Goal: Contribute content: Add original content to the website for others to see

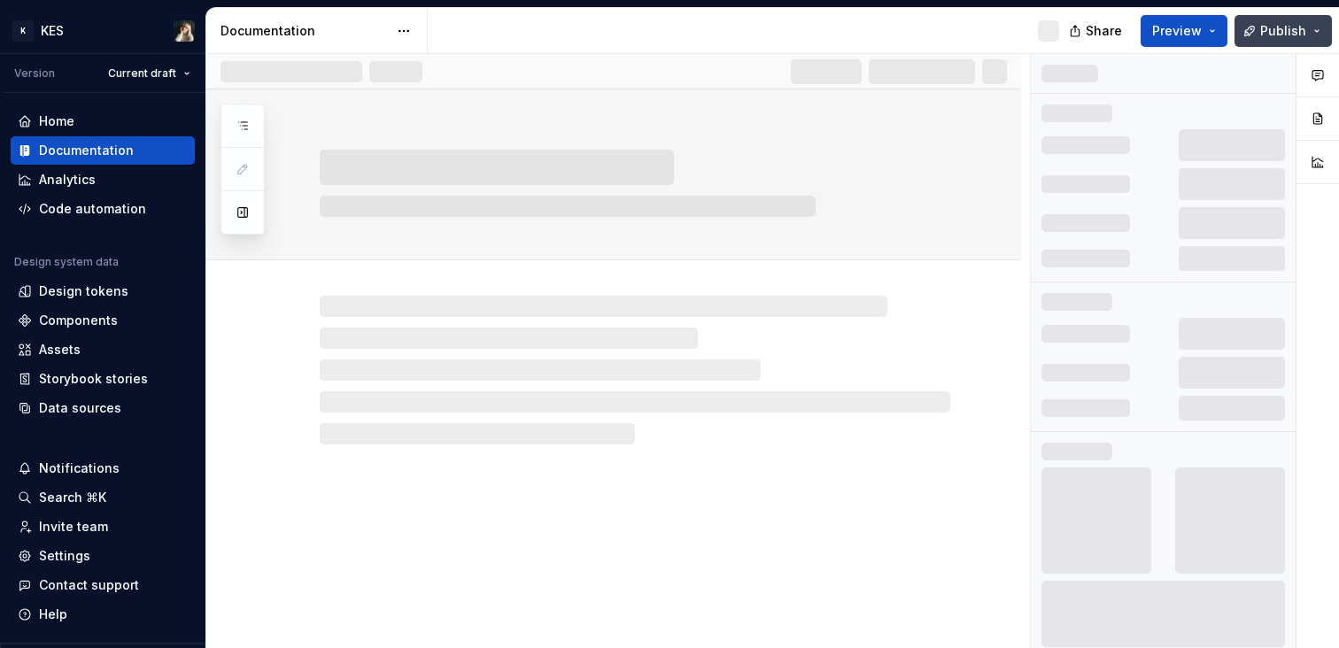
click at [1325, 32] on button "Publish" at bounding box center [1283, 31] width 97 height 32
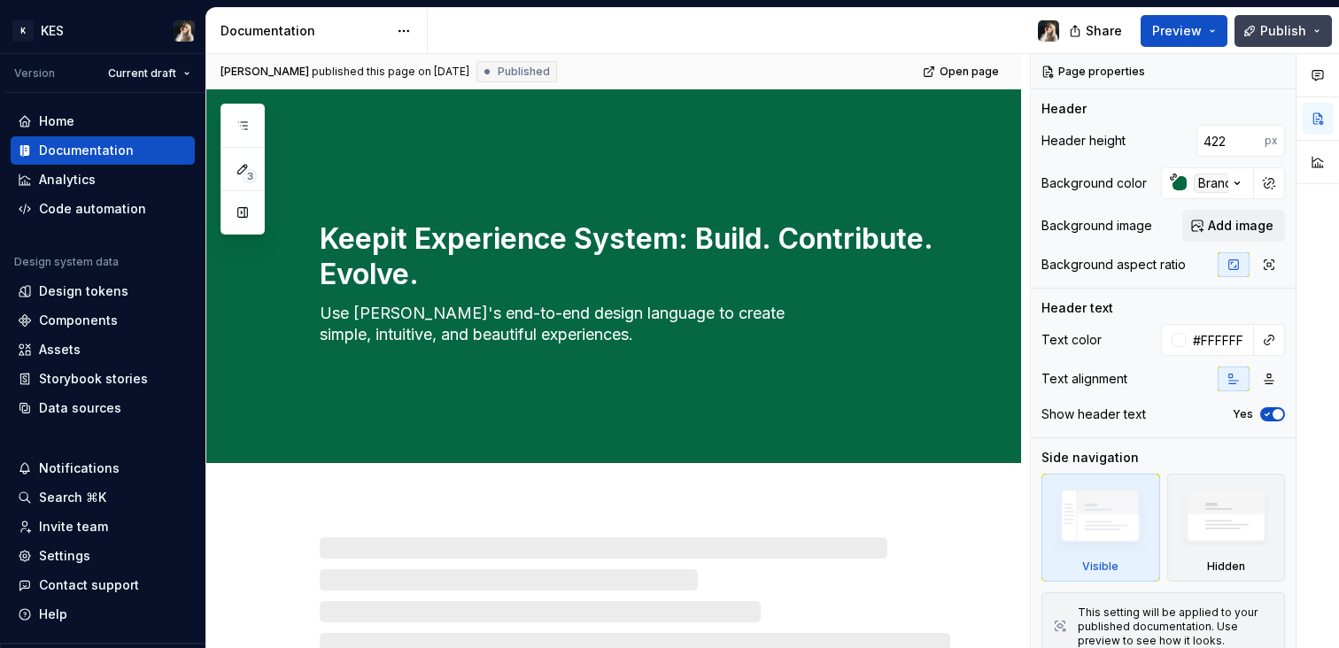
click at [1326, 35] on button "Publish" at bounding box center [1283, 31] width 97 height 32
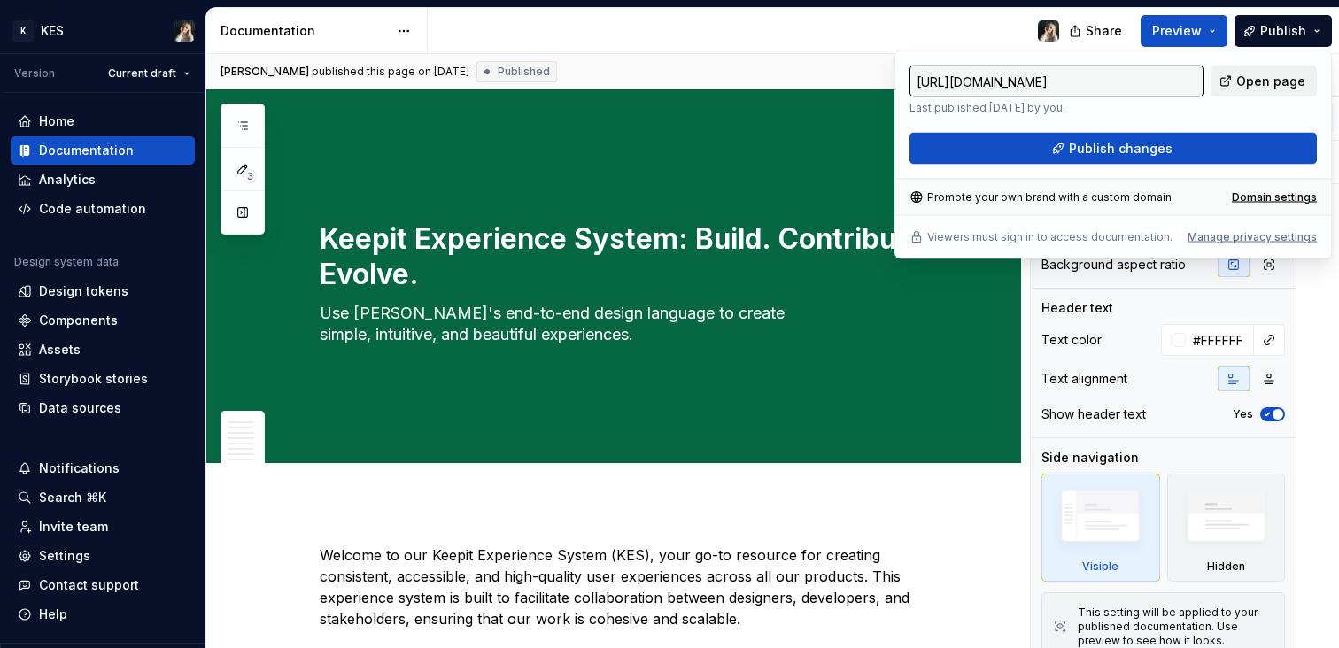
click at [1288, 70] on link "Open page" at bounding box center [1264, 82] width 106 height 32
click at [708, 74] on div "[PERSON_NAME] published this page on [DATE] Published Open page" at bounding box center [613, 71] width 815 height 35
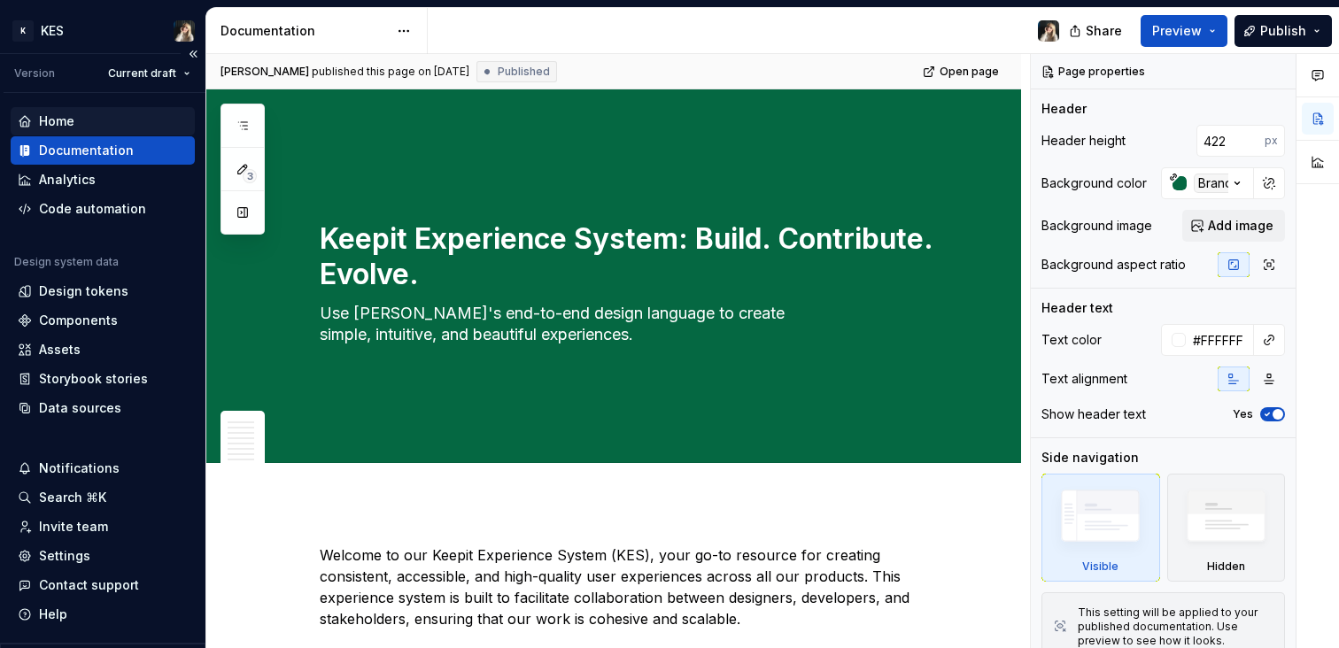
click at [93, 124] on div "Home" at bounding box center [103, 121] width 170 height 18
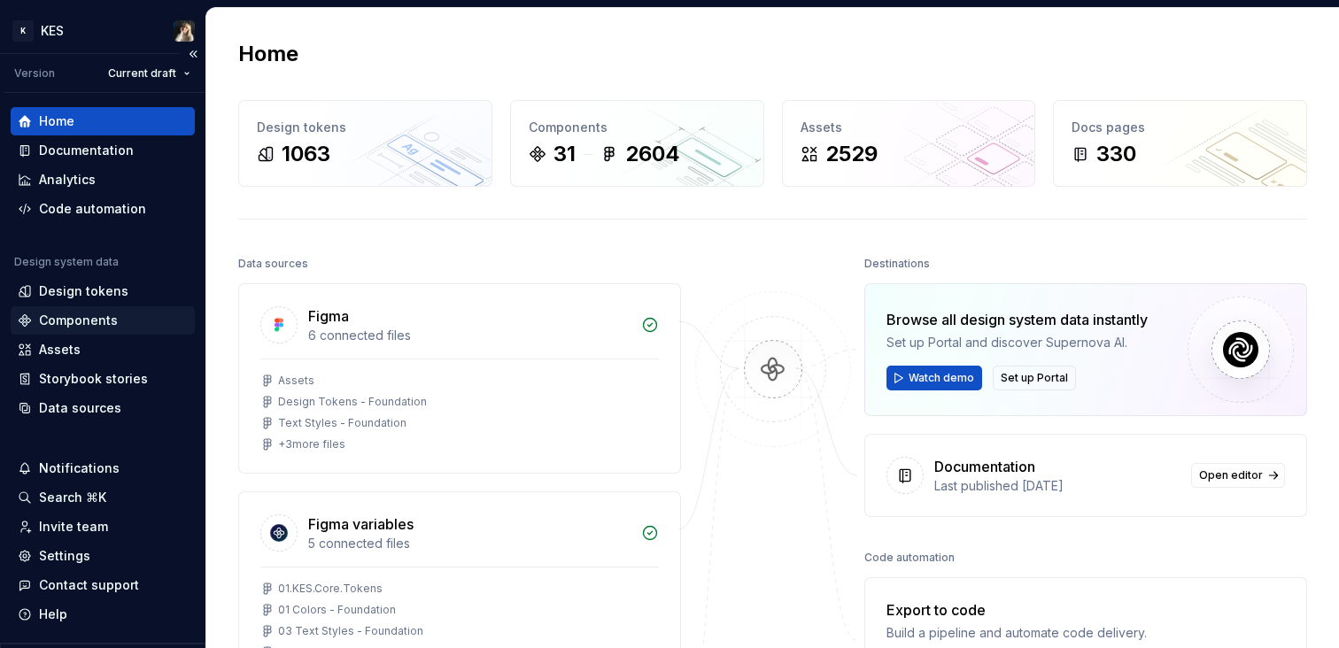
click at [89, 320] on div "Components" at bounding box center [78, 321] width 79 height 18
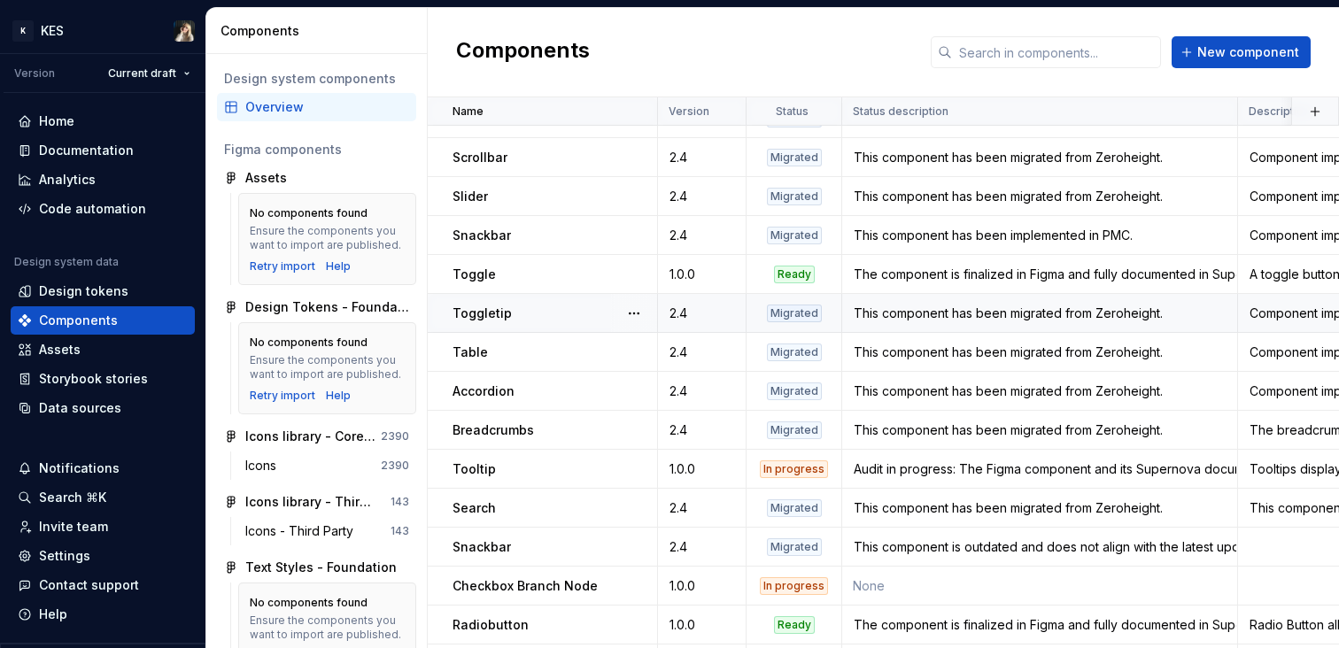
scroll to position [513, 0]
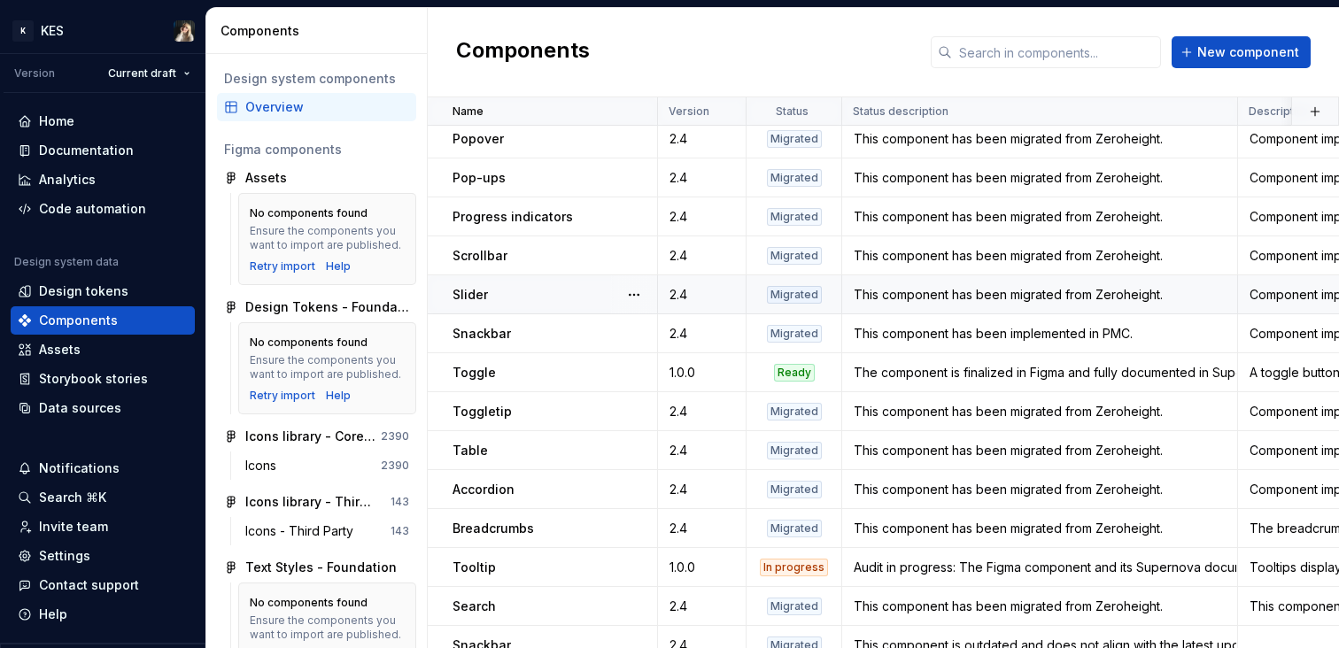
click at [583, 294] on div "Slider" at bounding box center [555, 295] width 204 height 18
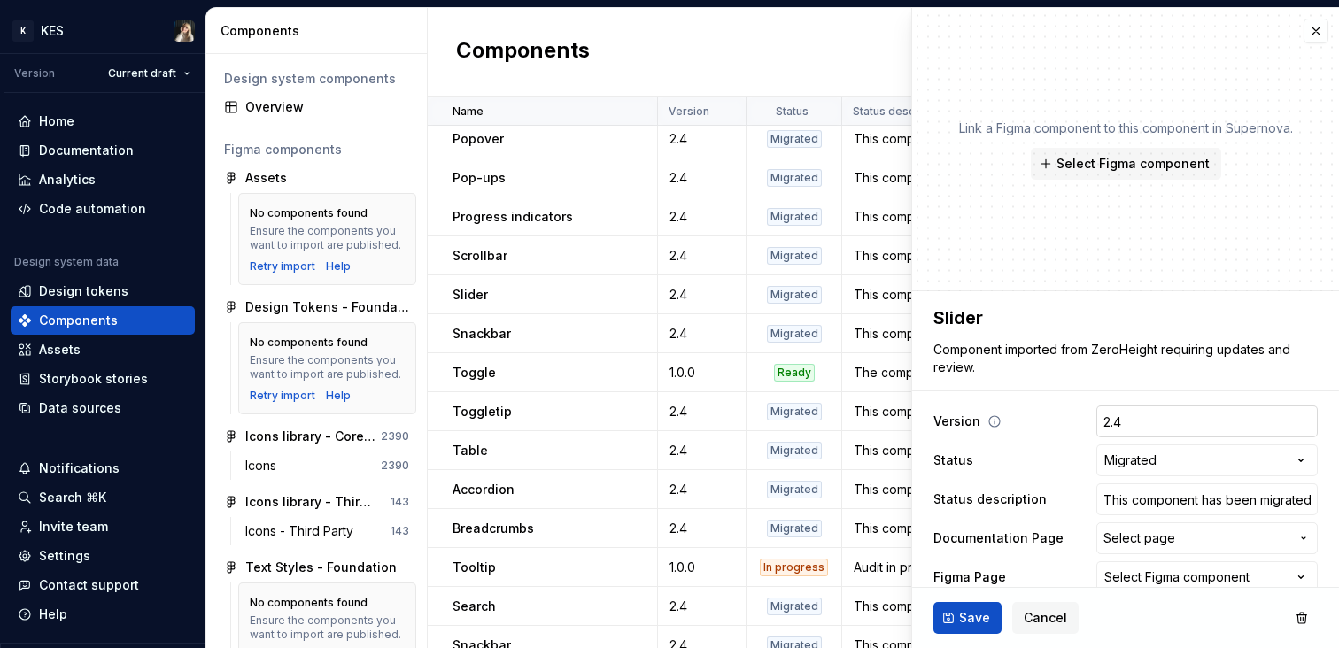
click at [1195, 437] on input "2.4" at bounding box center [1206, 422] width 221 height 32
type textarea "*"
type input "1"
type textarea "*"
type input "1."
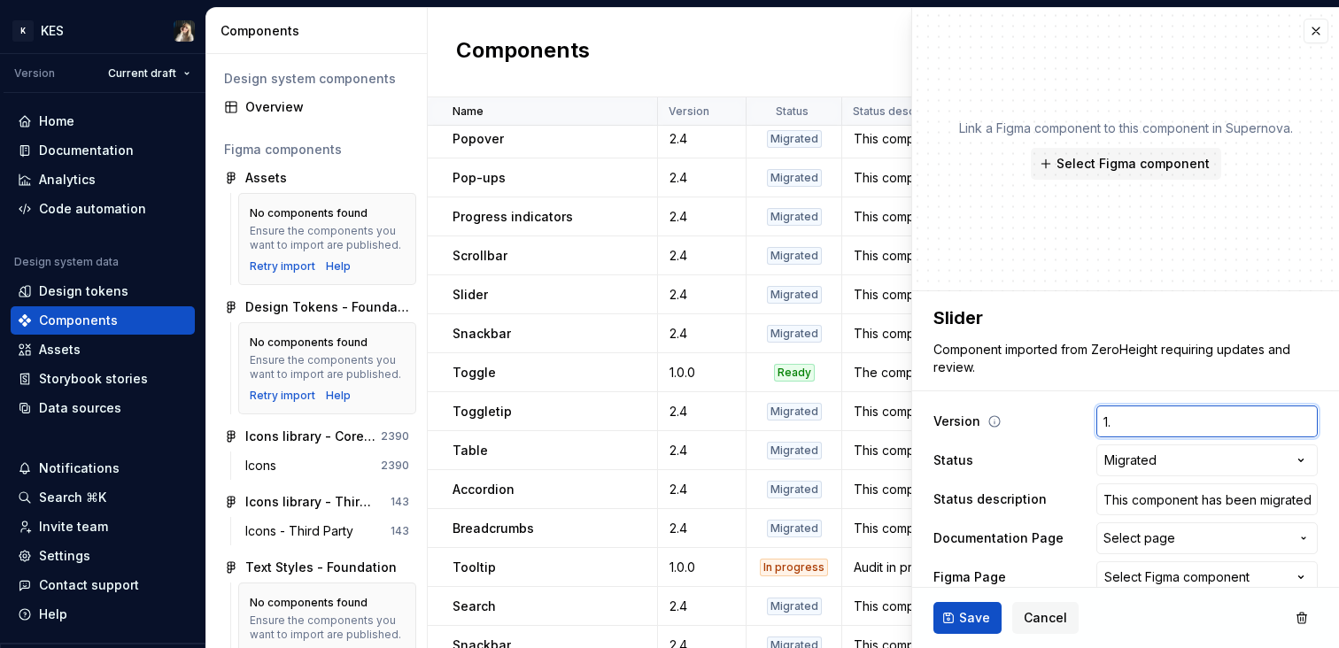
type textarea "*"
type input "1.0"
type textarea "*"
type input "1.0."
type textarea "*"
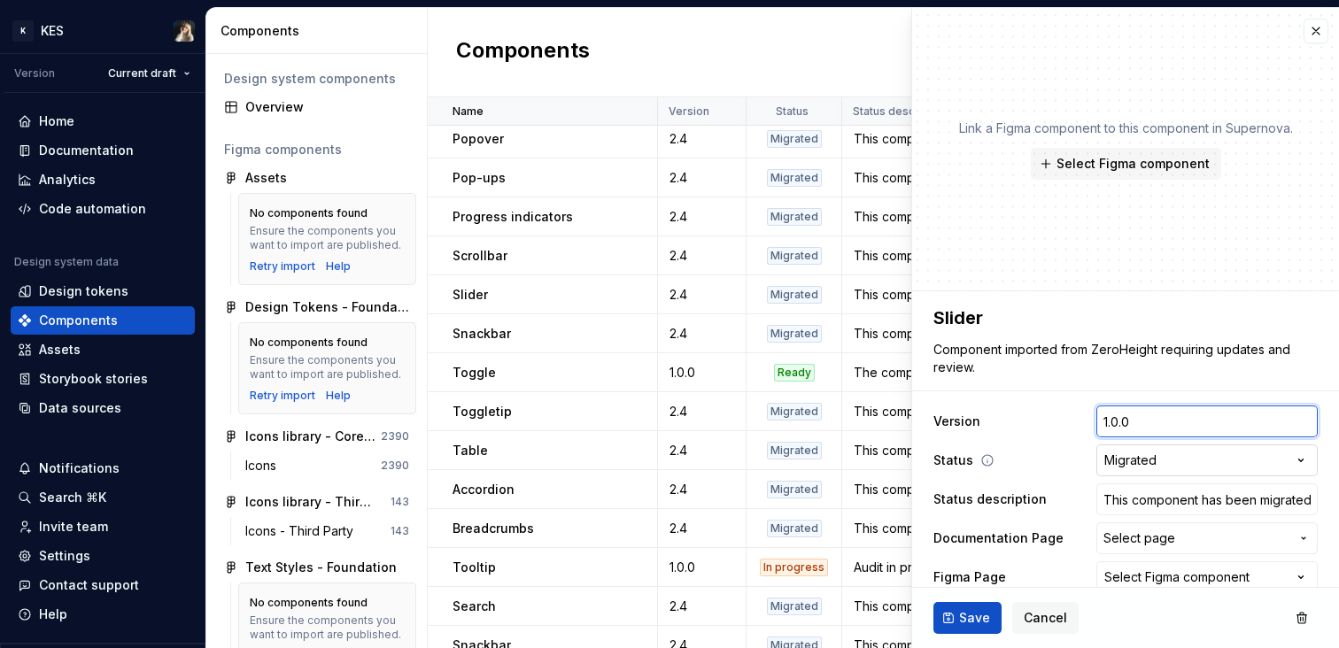
type input "1.0.0"
click at [1235, 459] on html "K KES Version Current draft Home Documentation Analytics Code automation Design…" at bounding box center [669, 324] width 1339 height 648
type textarea "*"
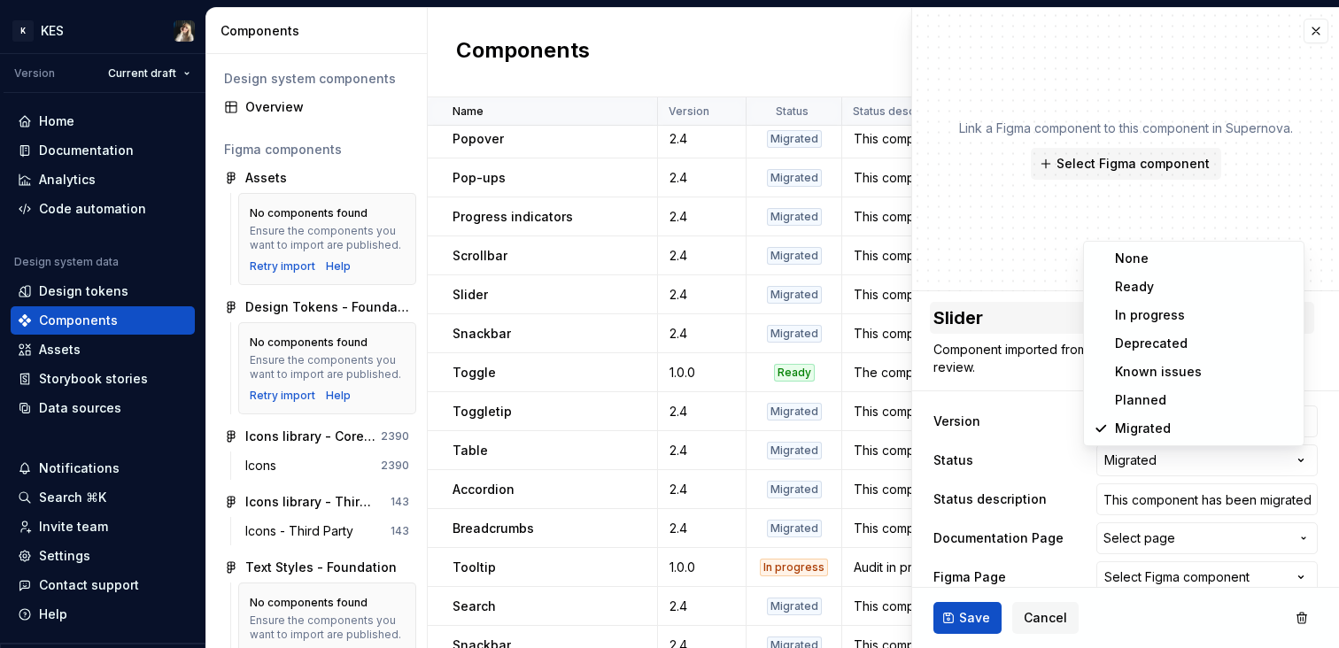
select select "**********"
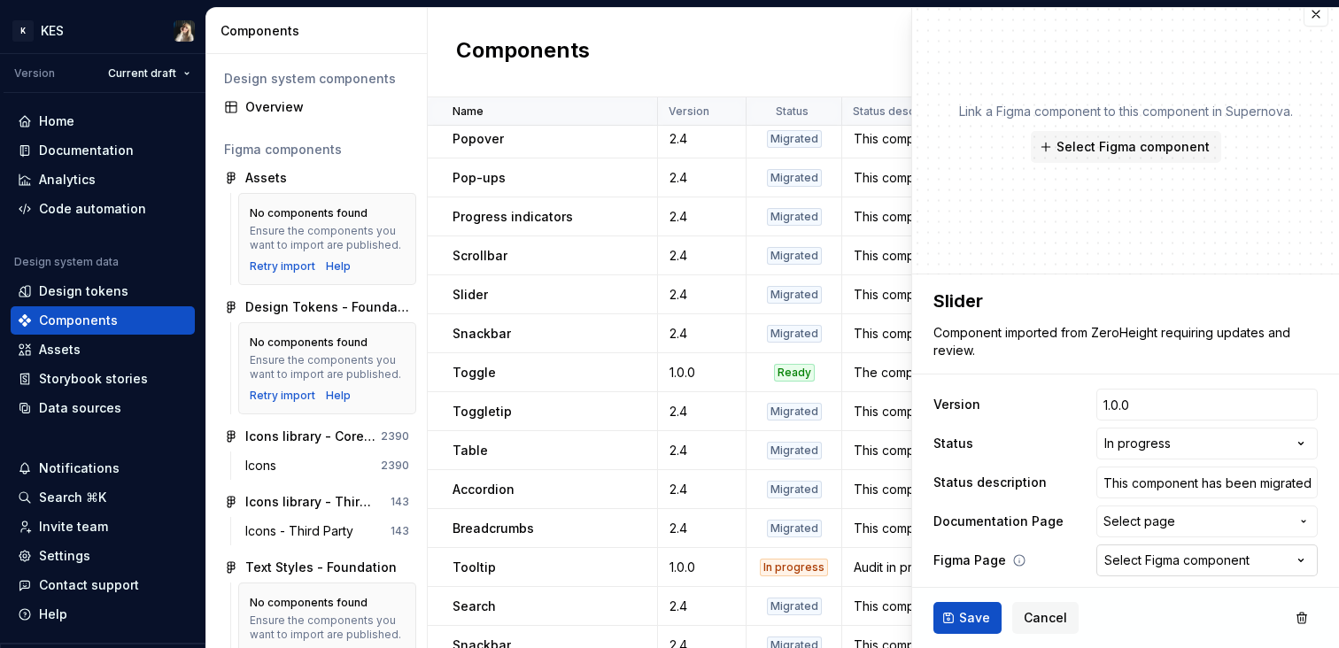
scroll to position [20, 0]
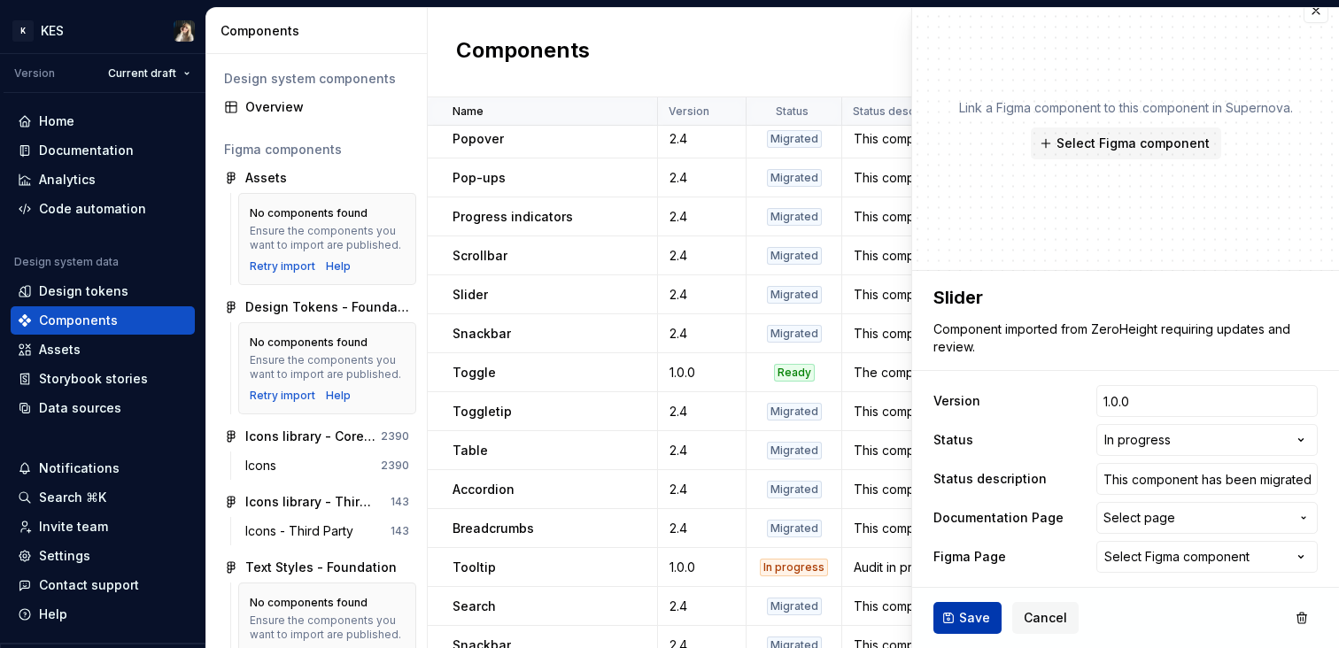
click at [966, 609] on span "Save" at bounding box center [974, 618] width 31 height 18
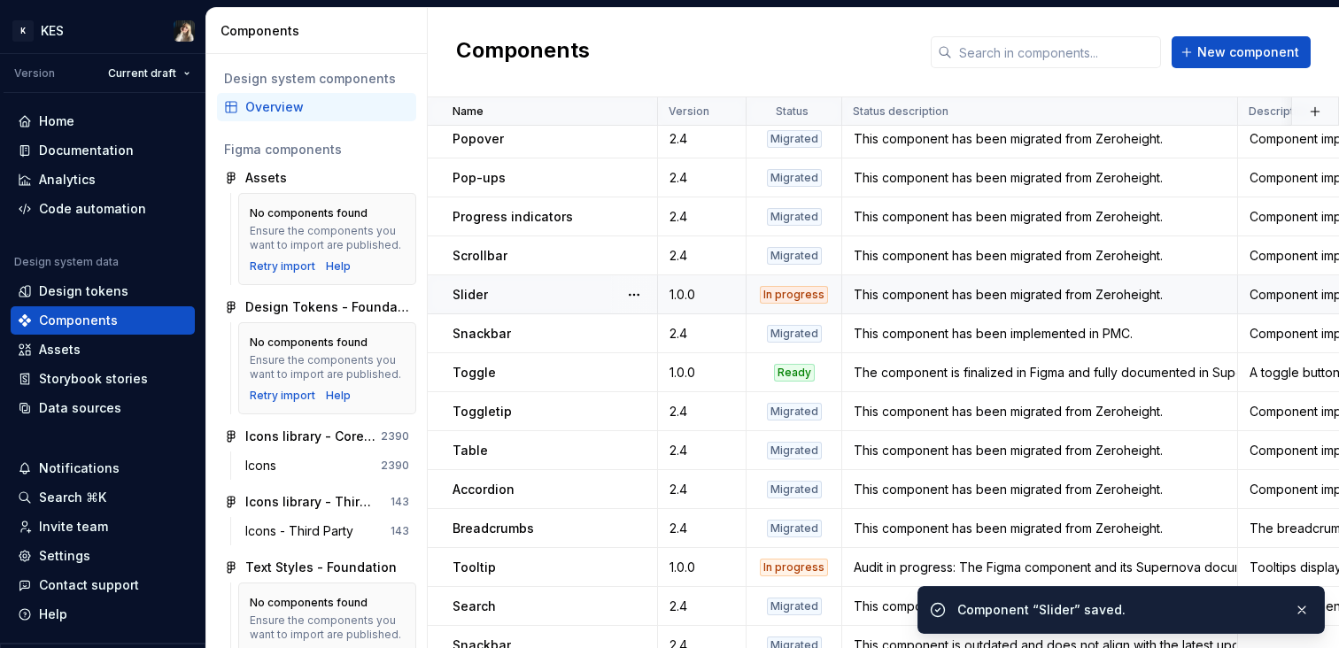
click at [972, 288] on div "This component has been migrated from Zeroheight." at bounding box center [1039, 295] width 393 height 18
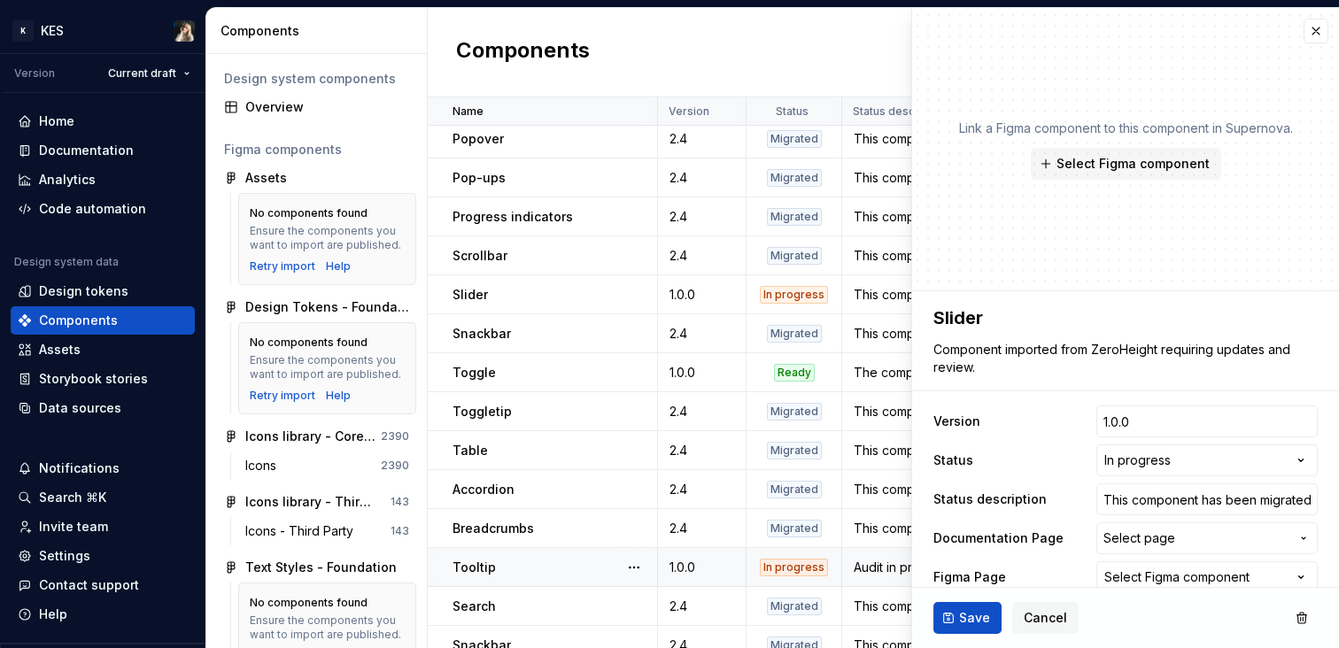
click at [880, 577] on td "Audit in progress: The Figma component and its Supernova documentation are unde…" at bounding box center [1040, 567] width 396 height 39
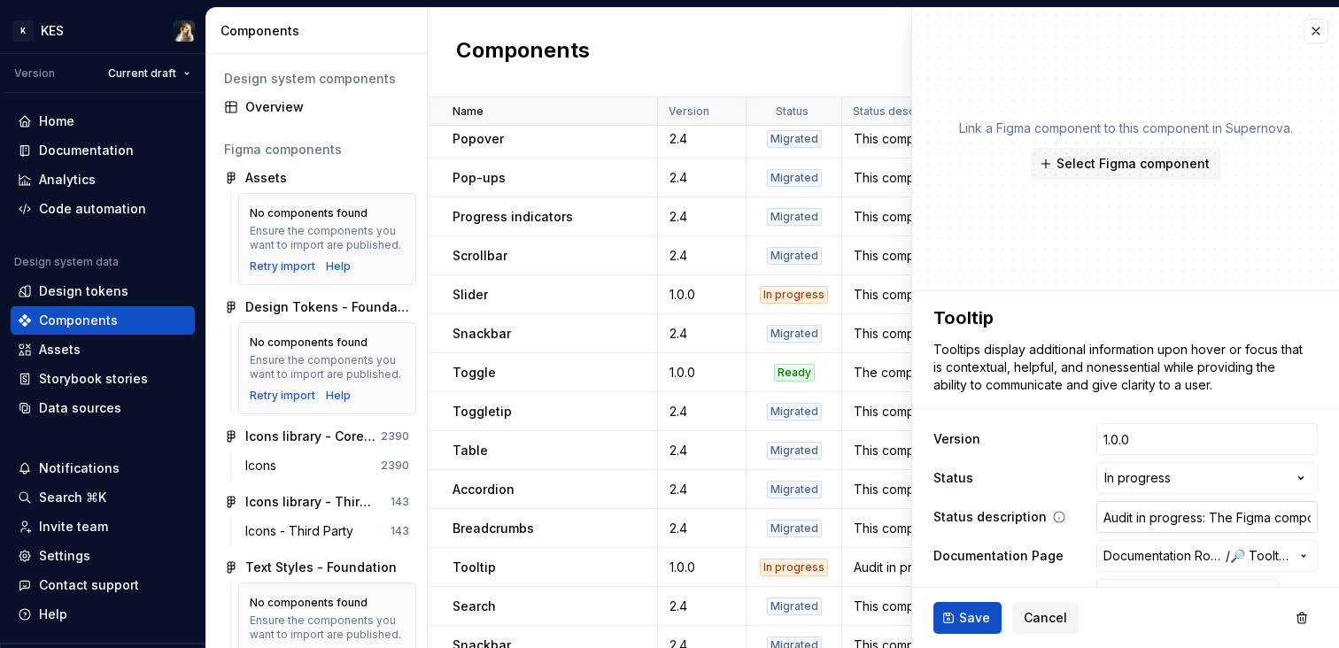
click at [1151, 524] on input "Audit in progress: The Figma component and its Supernova documentation are unde…" at bounding box center [1206, 517] width 221 height 32
click at [804, 293] on div "In progress" at bounding box center [794, 295] width 68 height 18
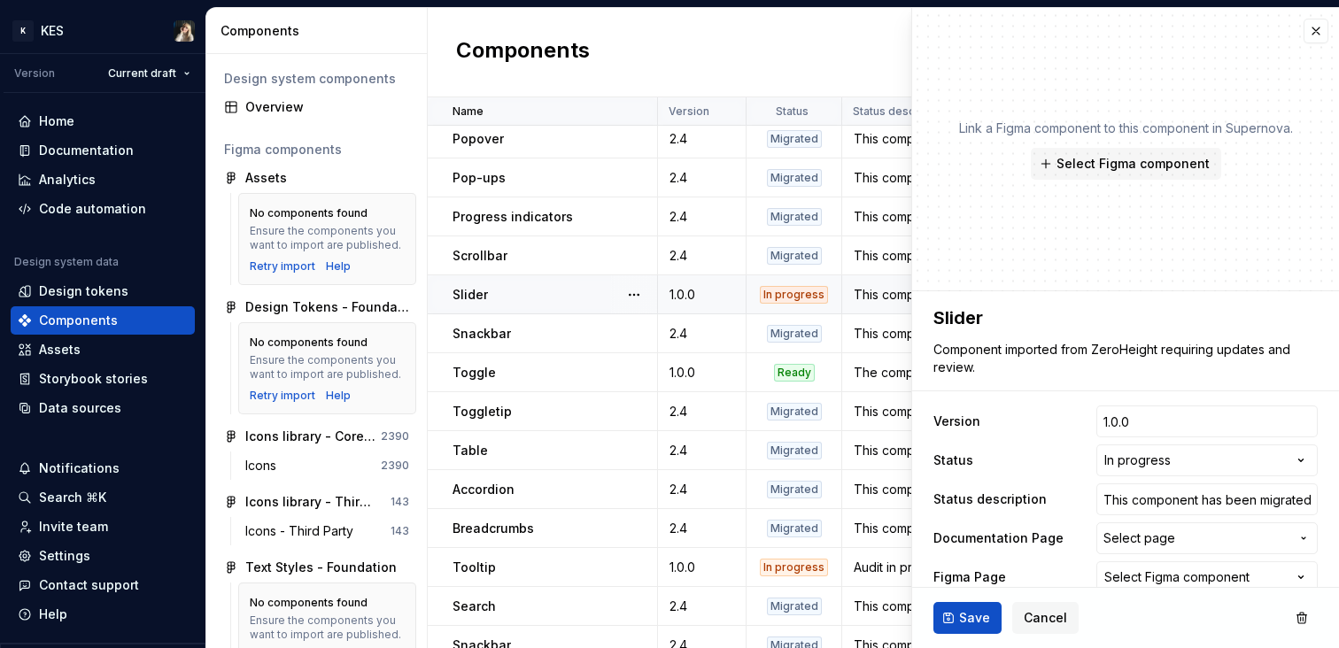
click at [579, 288] on div "Slider" at bounding box center [555, 295] width 204 height 18
click at [1161, 500] on input "This component has been migrated from Zeroheight." at bounding box center [1206, 500] width 221 height 32
paste input "Audit in progress: The Figma component and its Supernova documentation are unde…"
type textarea "*"
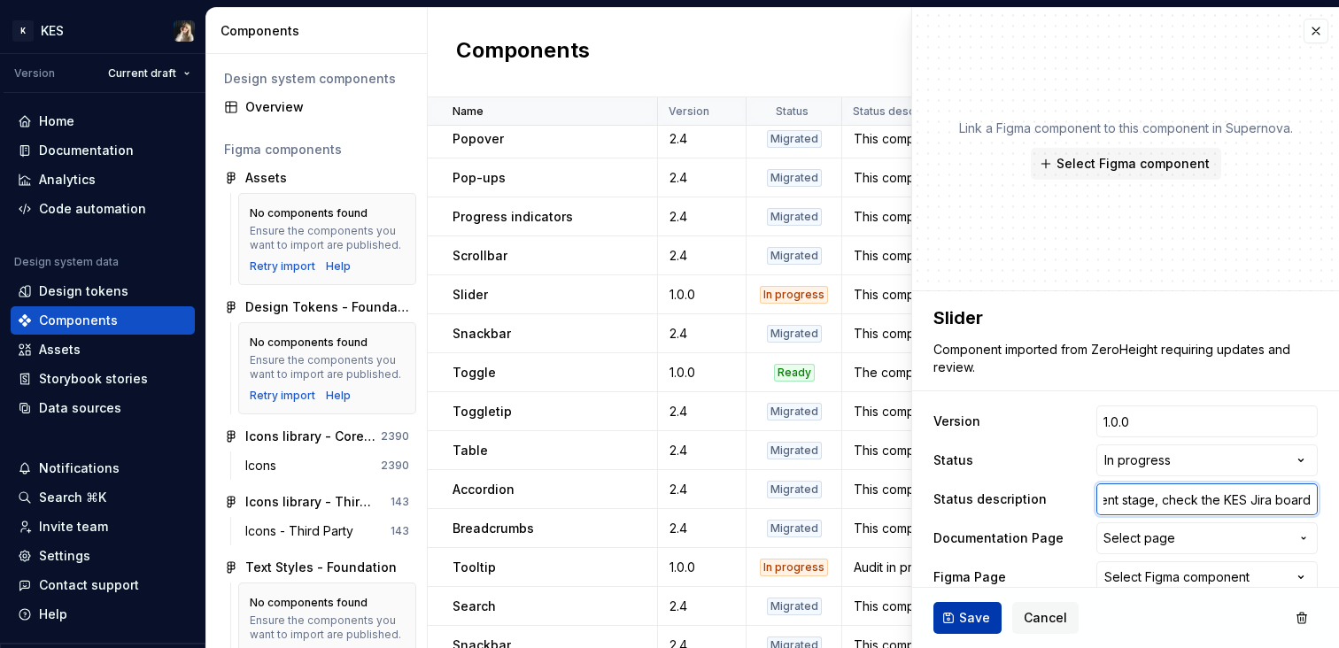
type input "Audit in progress: The Figma component and its Supernova documentation are unde…"
click at [973, 617] on span "Save" at bounding box center [974, 618] width 31 height 18
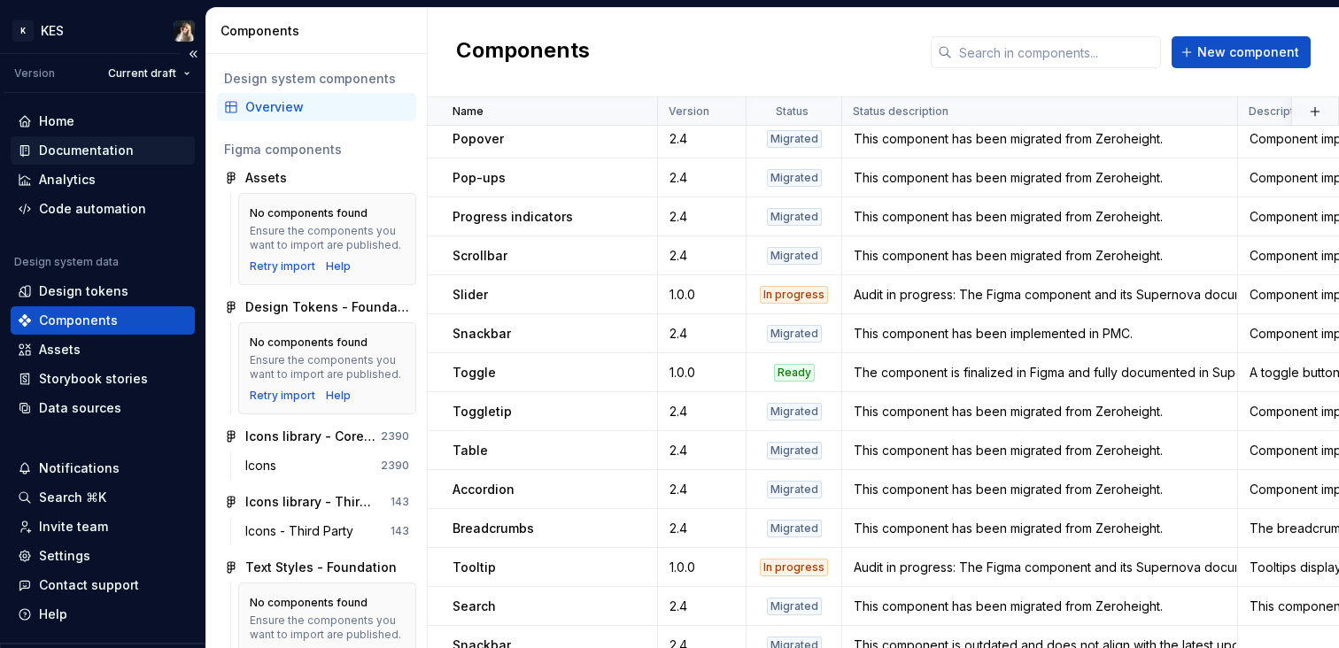
click at [101, 142] on div "Documentation" at bounding box center [86, 151] width 95 height 18
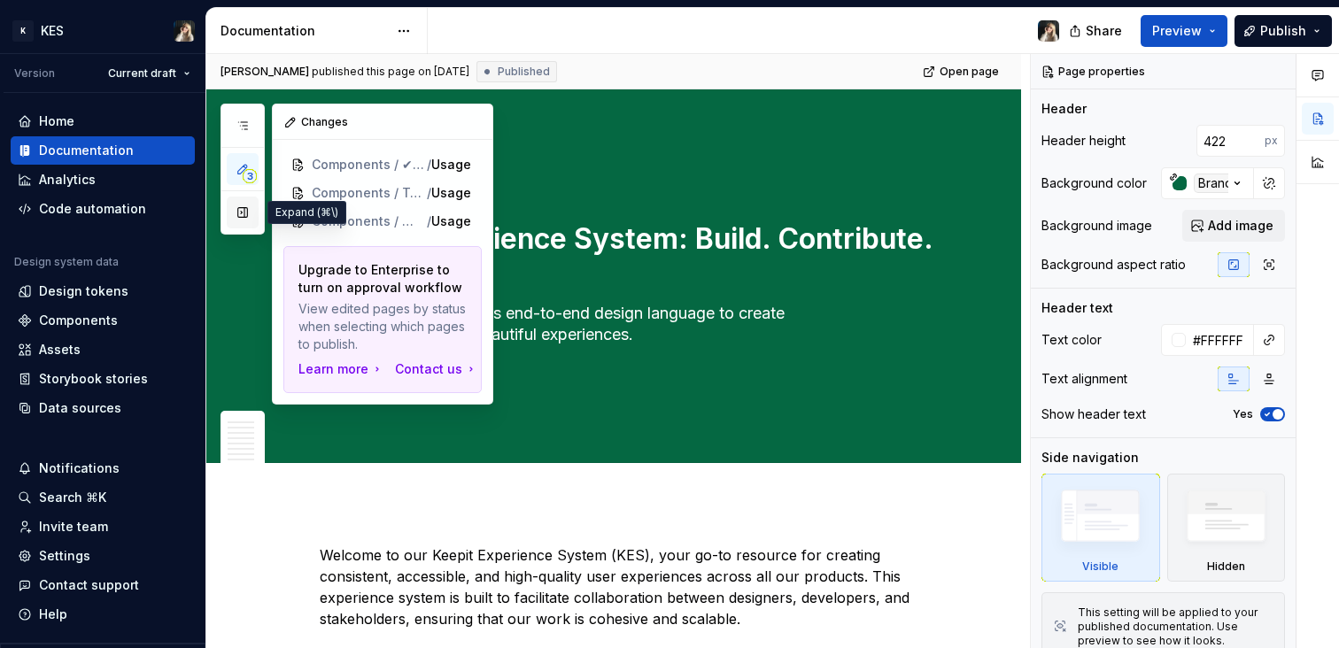
click at [245, 217] on button "button" at bounding box center [243, 213] width 32 height 32
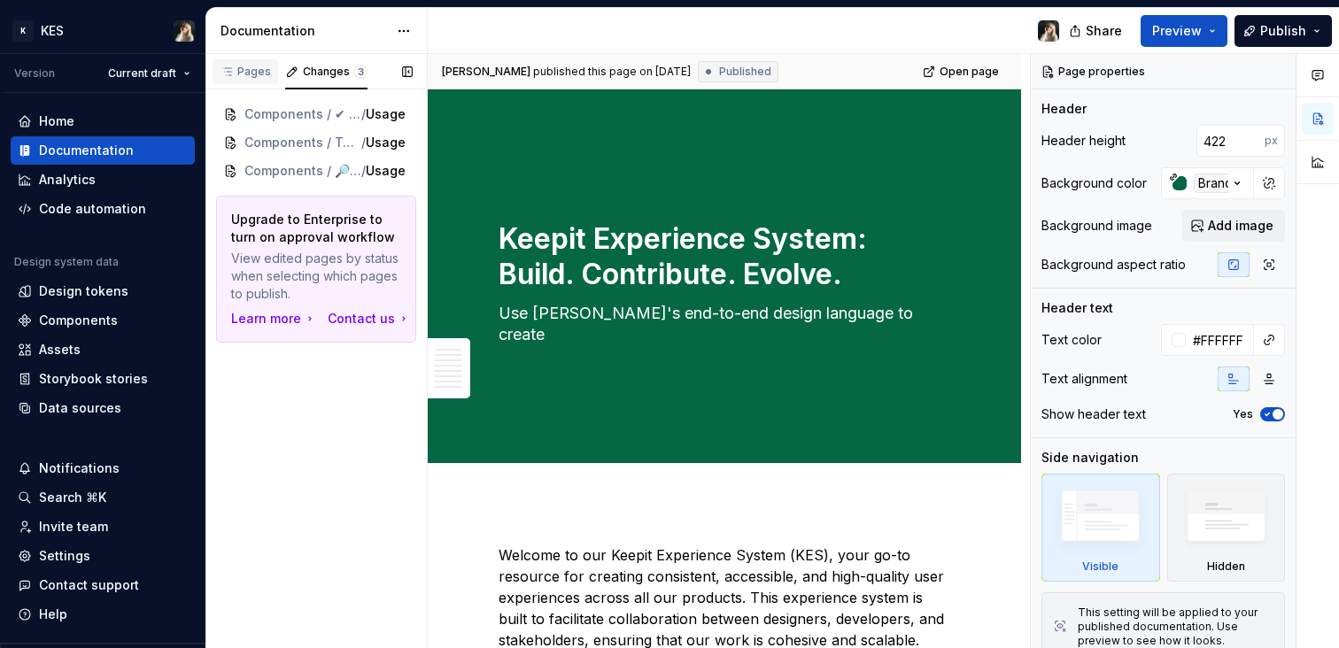
click at [244, 75] on div "Pages" at bounding box center [245, 72] width 51 height 14
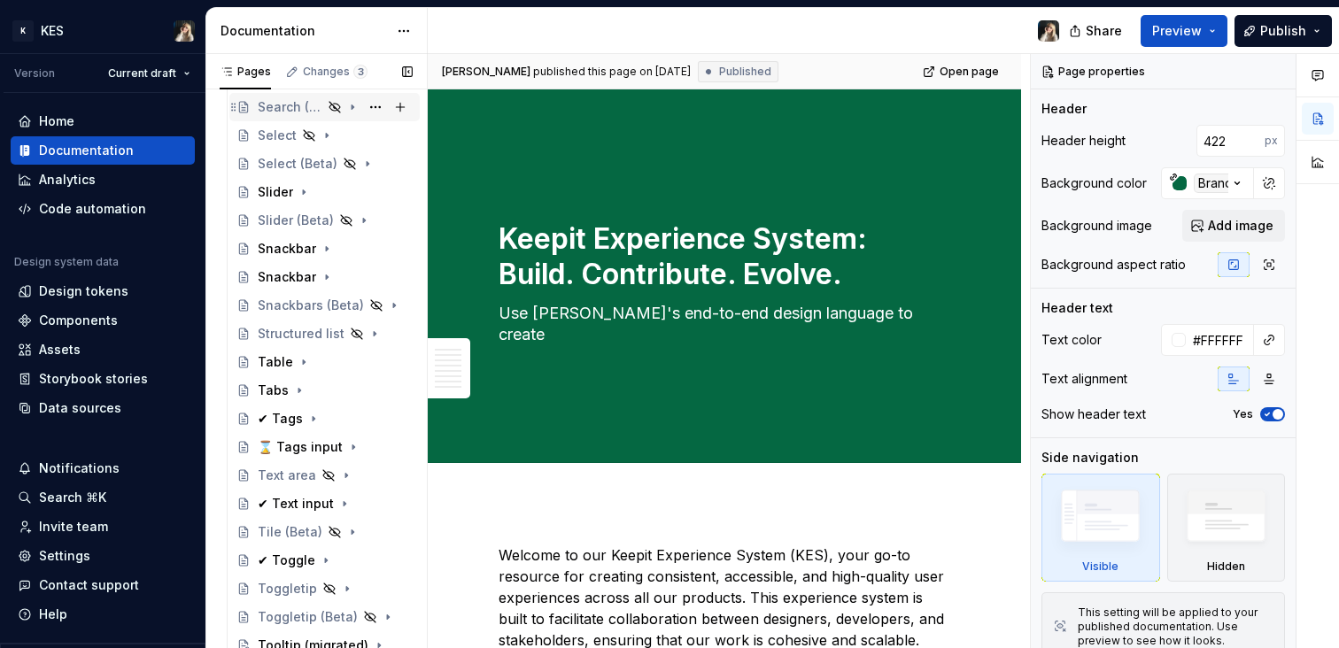
scroll to position [1535, 0]
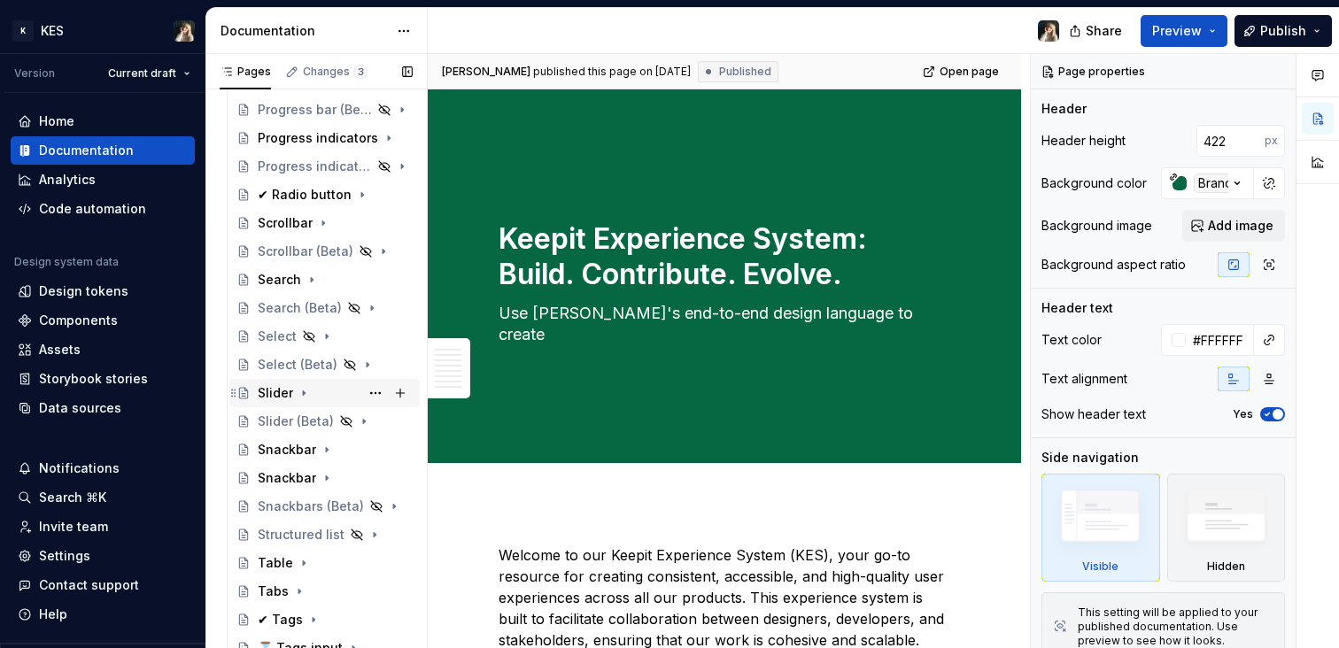
click at [275, 401] on div "Slider" at bounding box center [275, 393] width 35 height 18
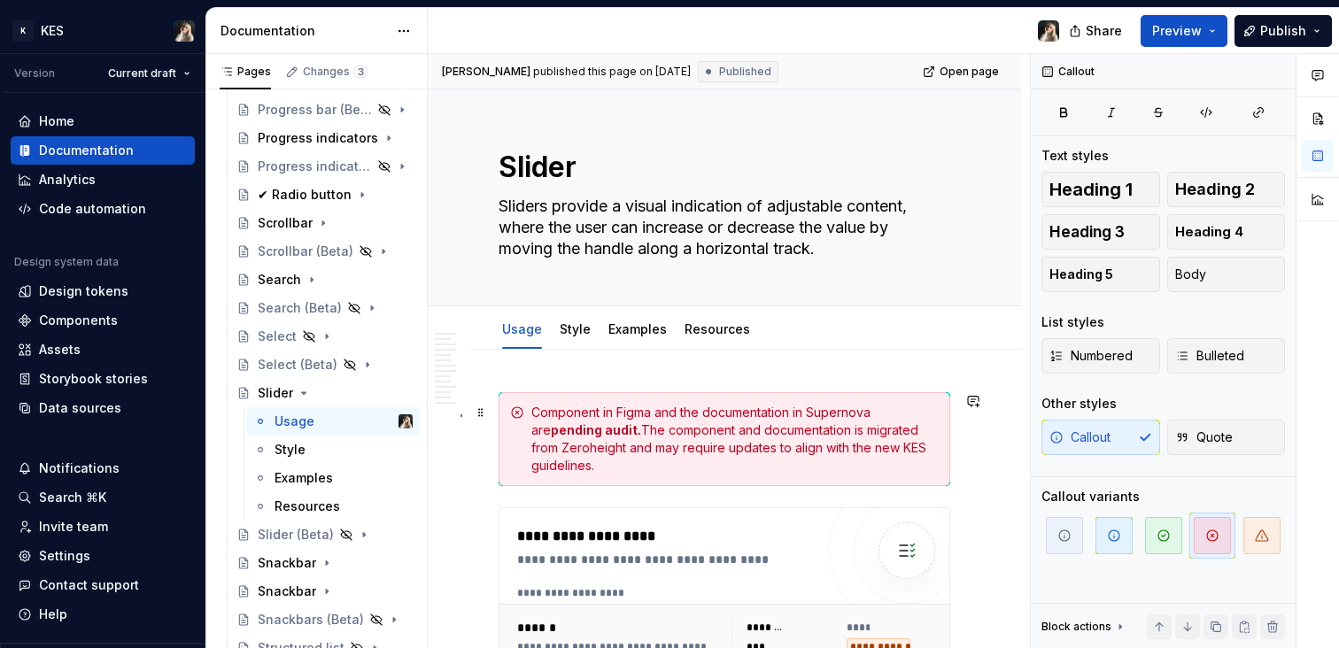
click at [659, 430] on div "Component in Figma and the documentation in Supernova are pending audit. The co…" at bounding box center [734, 439] width 407 height 71
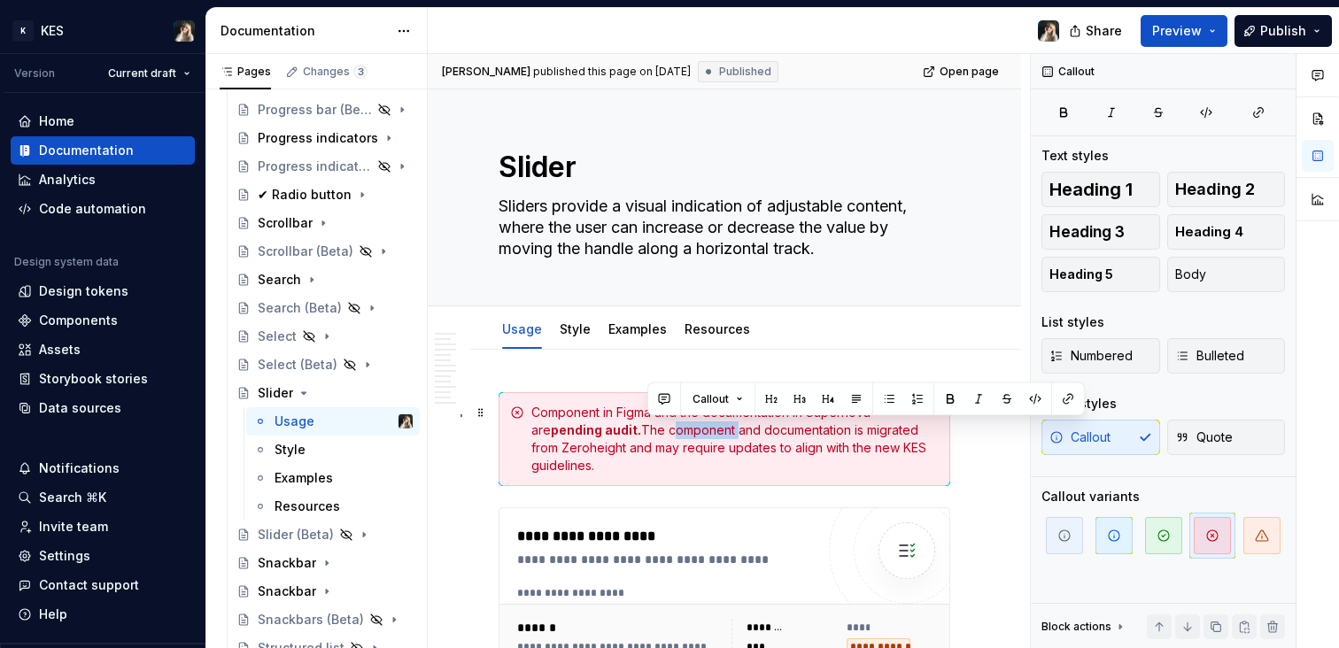
click at [659, 430] on div "Component in Figma and the documentation in Supernova are pending audit. The co…" at bounding box center [734, 439] width 407 height 71
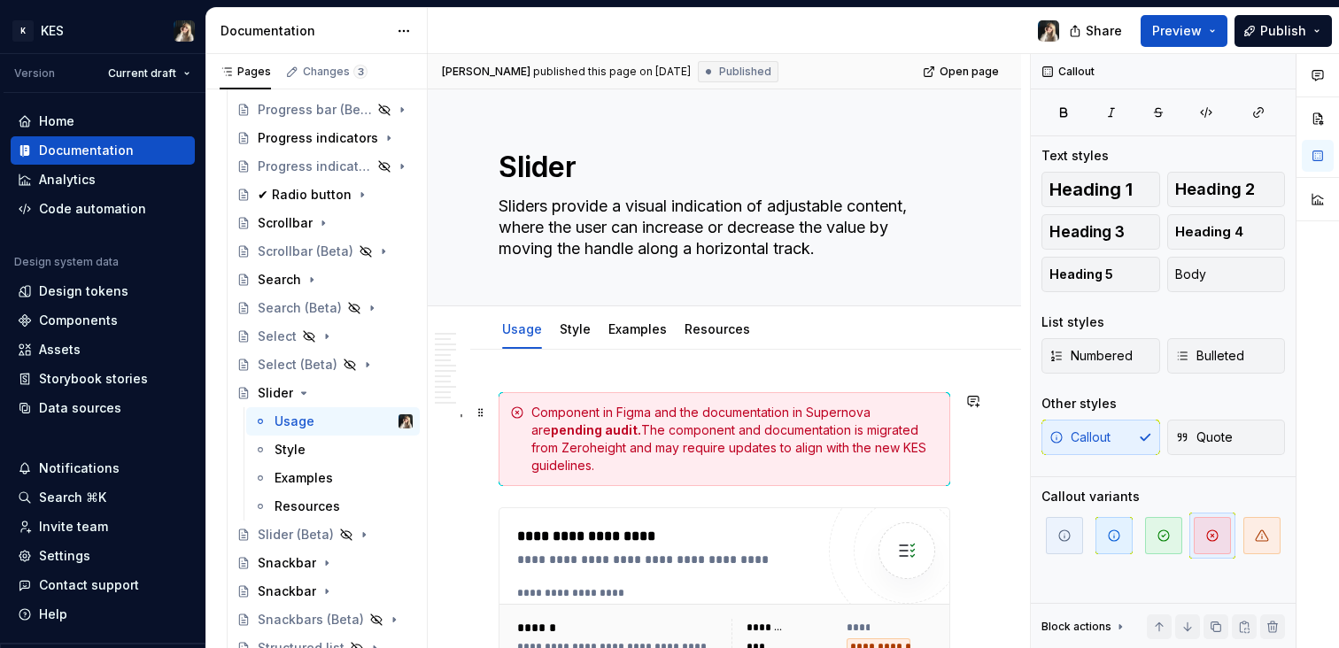
click at [600, 432] on strong "pending audit." at bounding box center [596, 429] width 90 height 15
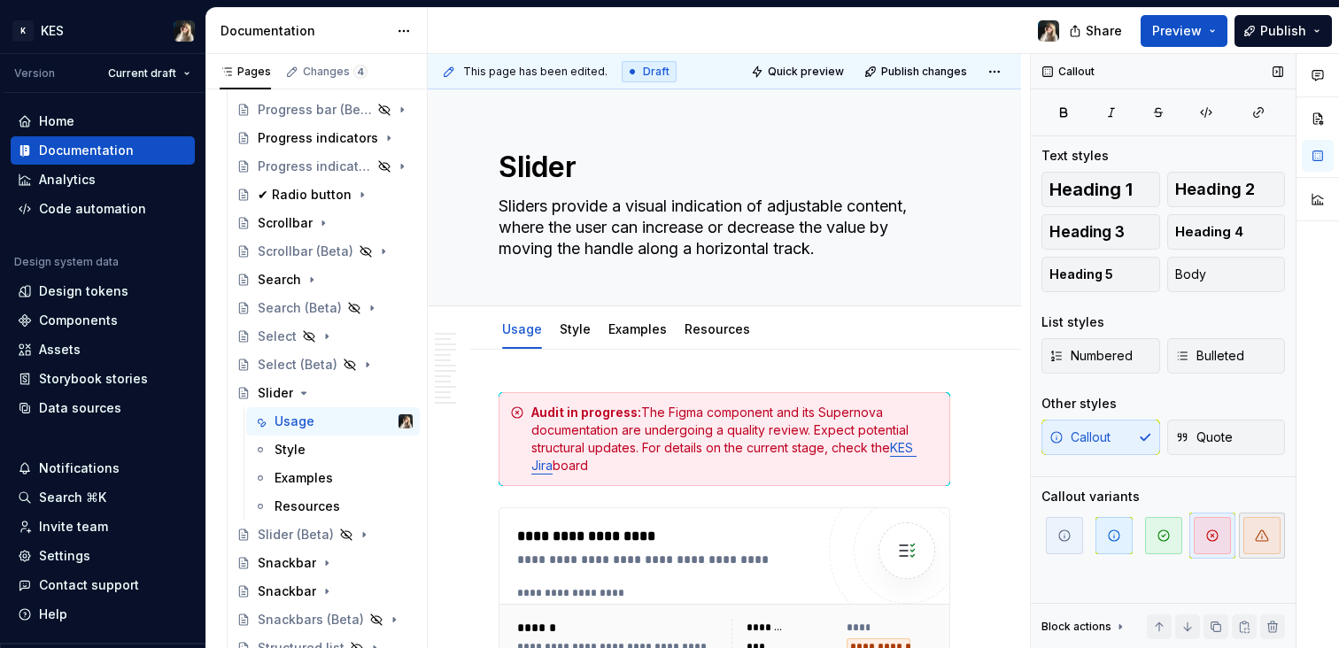
click at [1252, 522] on span "button" at bounding box center [1262, 535] width 37 height 37
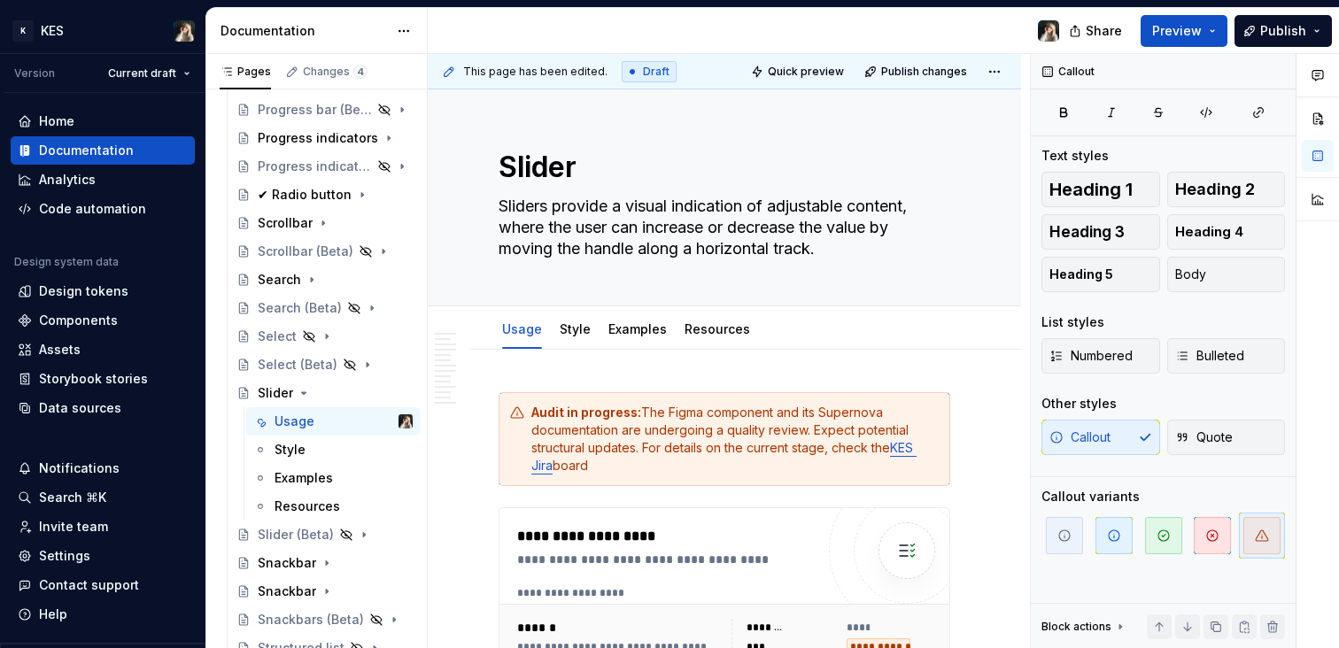
click at [1332, 23] on div "Share Preview Publish" at bounding box center [1206, 30] width 266 height 45
click at [1318, 30] on button "Publish" at bounding box center [1283, 31] width 97 height 32
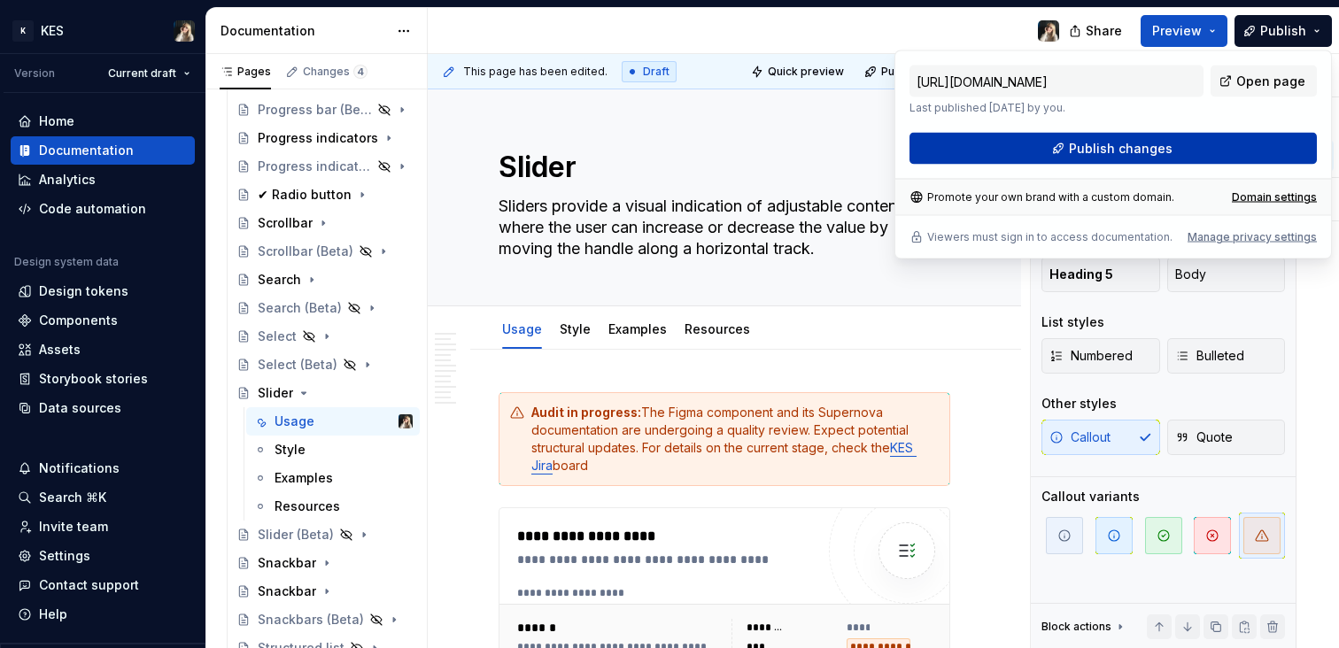
click at [1203, 148] on button "Publish changes" at bounding box center [1113, 149] width 407 height 32
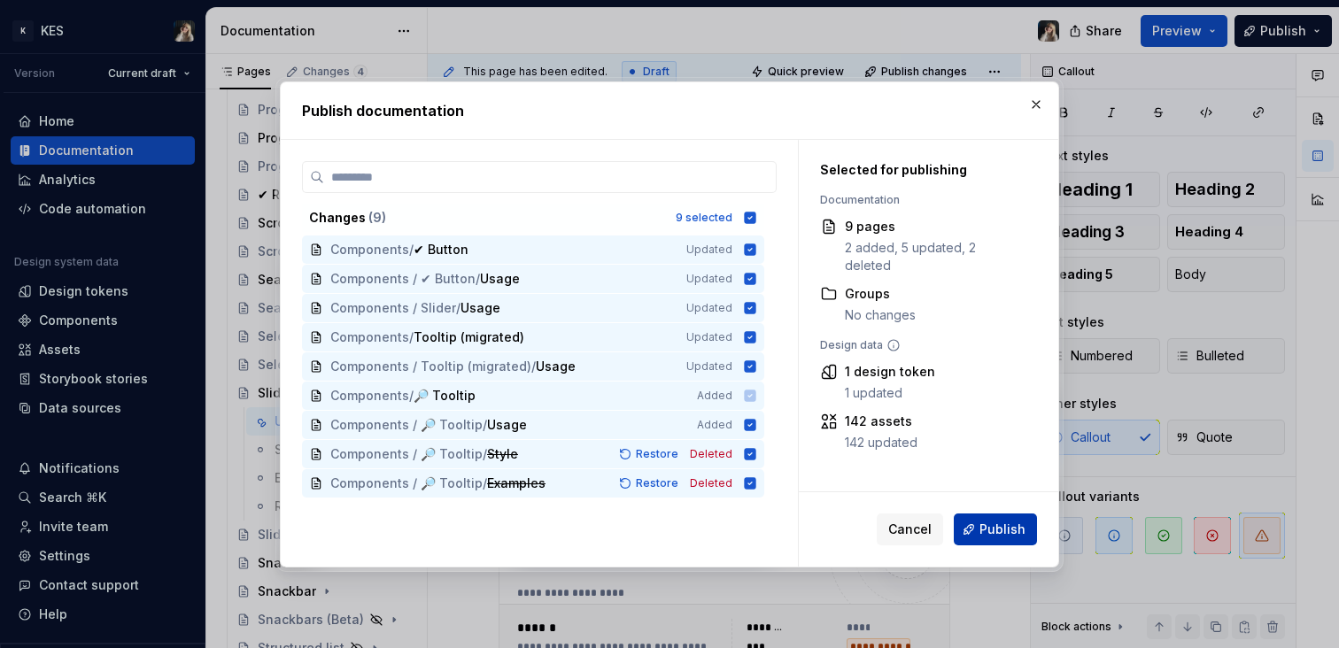
click at [993, 537] on span "Publish" at bounding box center [1003, 530] width 46 height 18
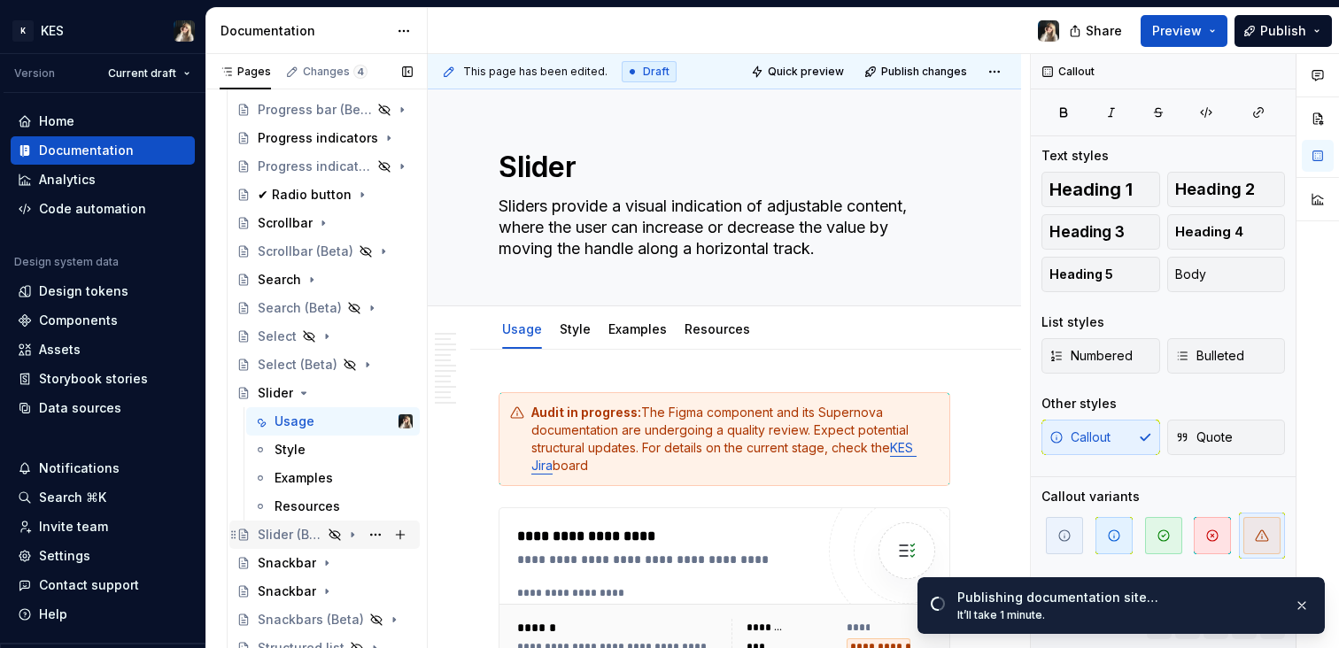
click at [282, 534] on div "Slider (Beta)" at bounding box center [290, 535] width 65 height 18
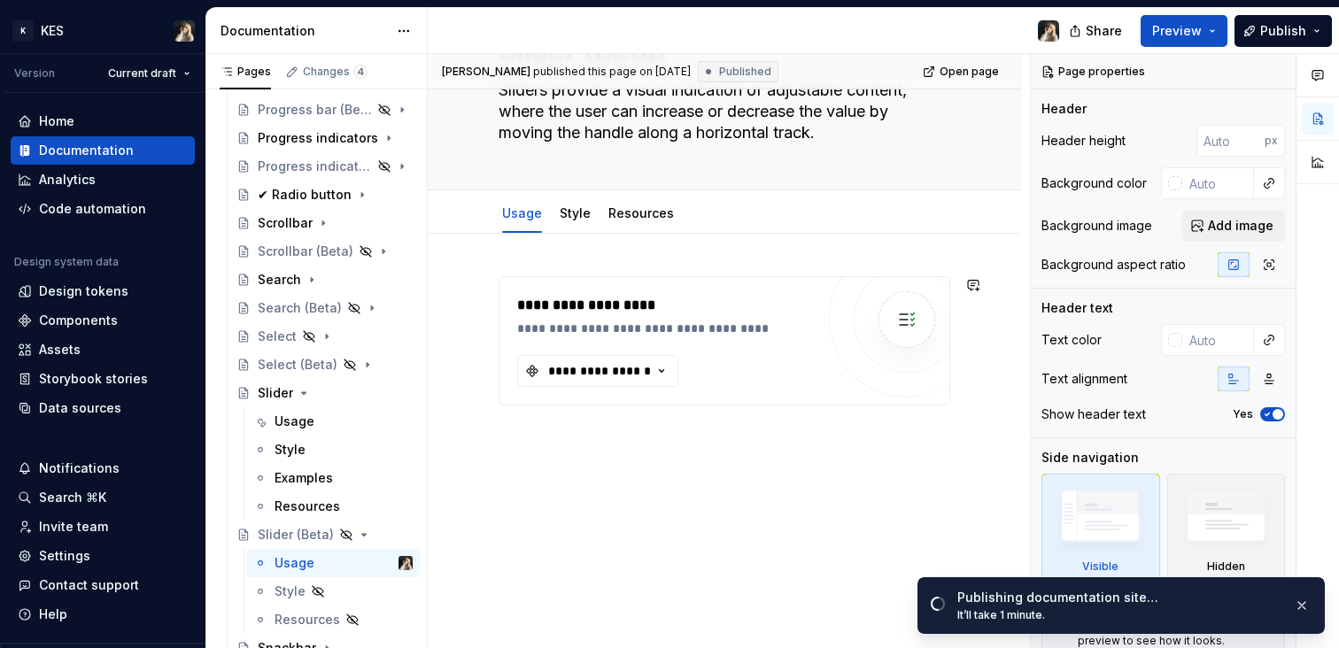
scroll to position [148, 0]
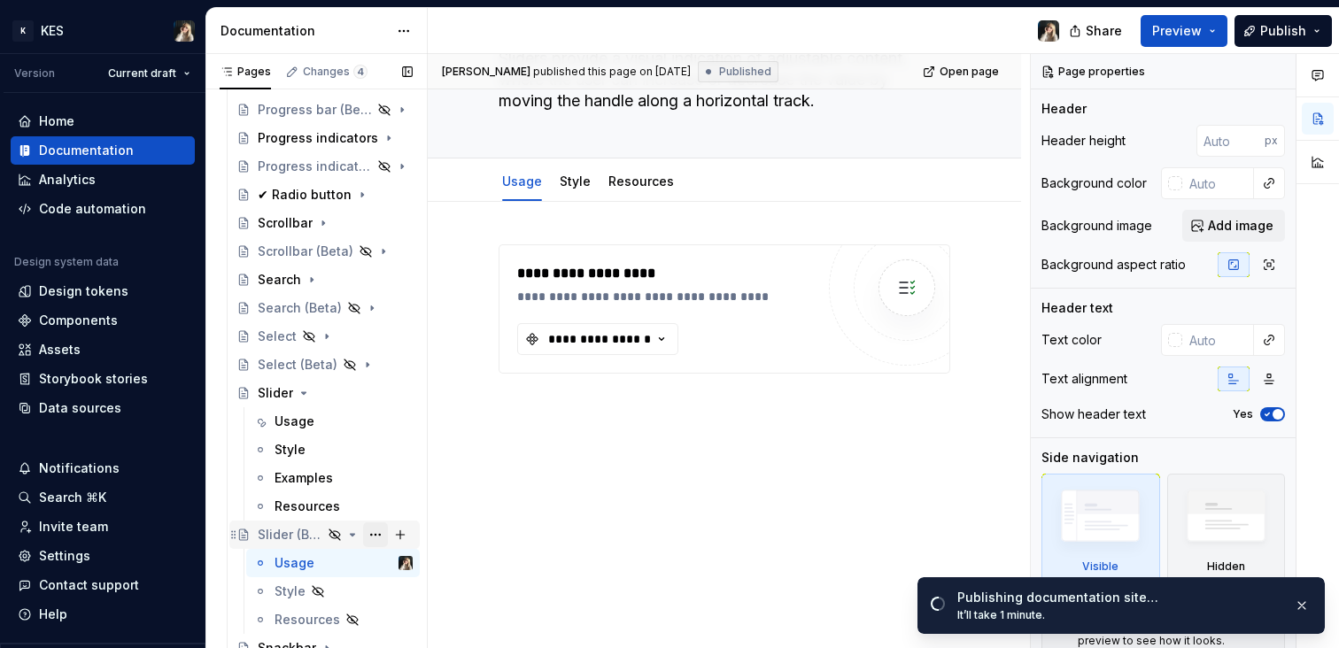
click at [367, 534] on button "Page tree" at bounding box center [375, 535] width 25 height 25
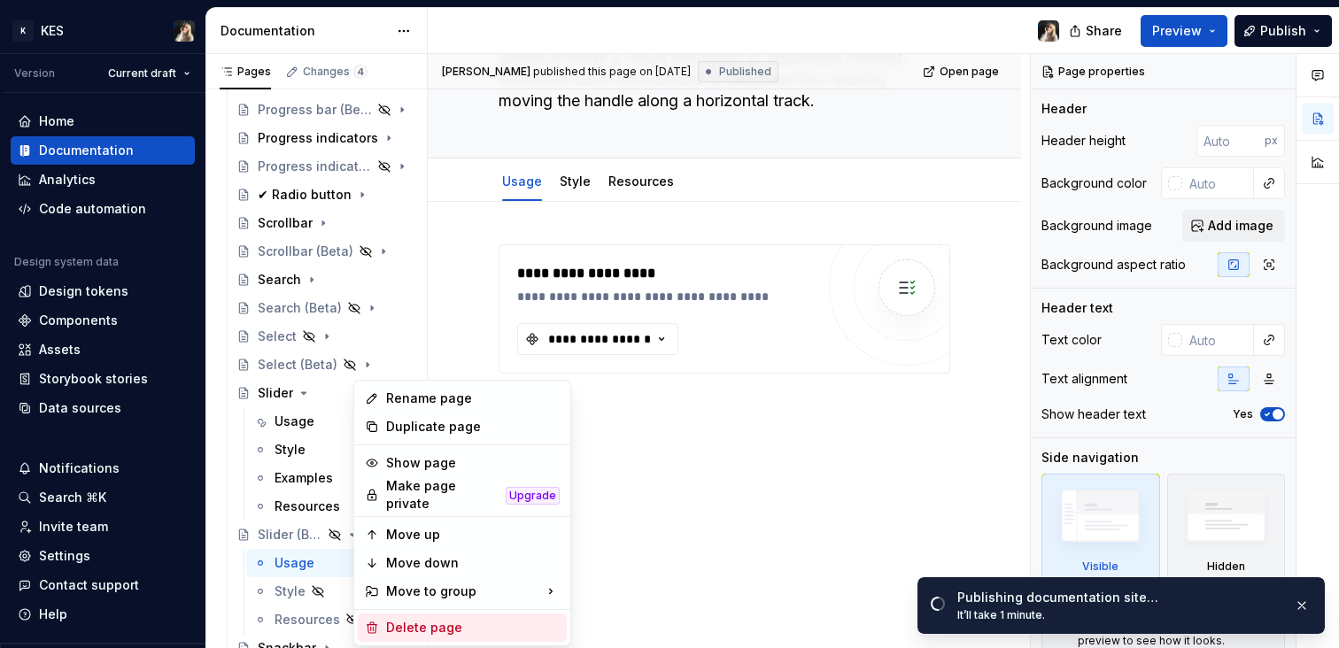
click at [478, 621] on div "Delete page" at bounding box center [473, 628] width 174 height 18
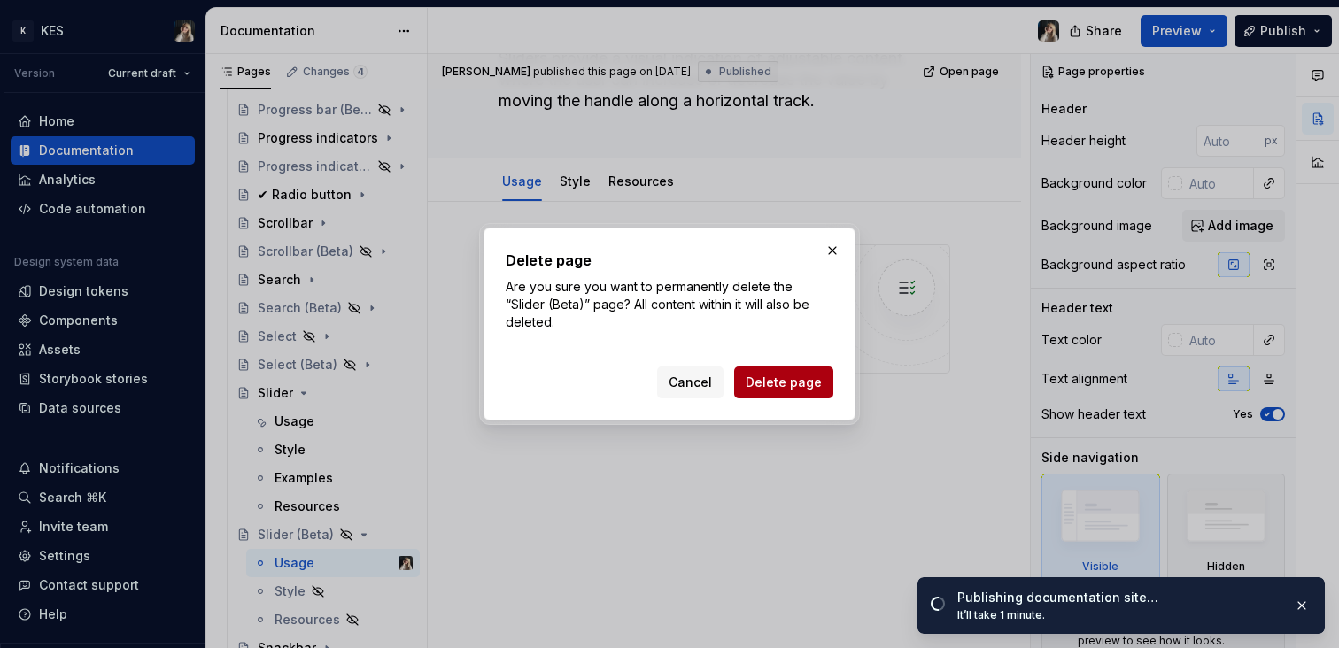
click at [796, 377] on span "Delete page" at bounding box center [784, 383] width 76 height 18
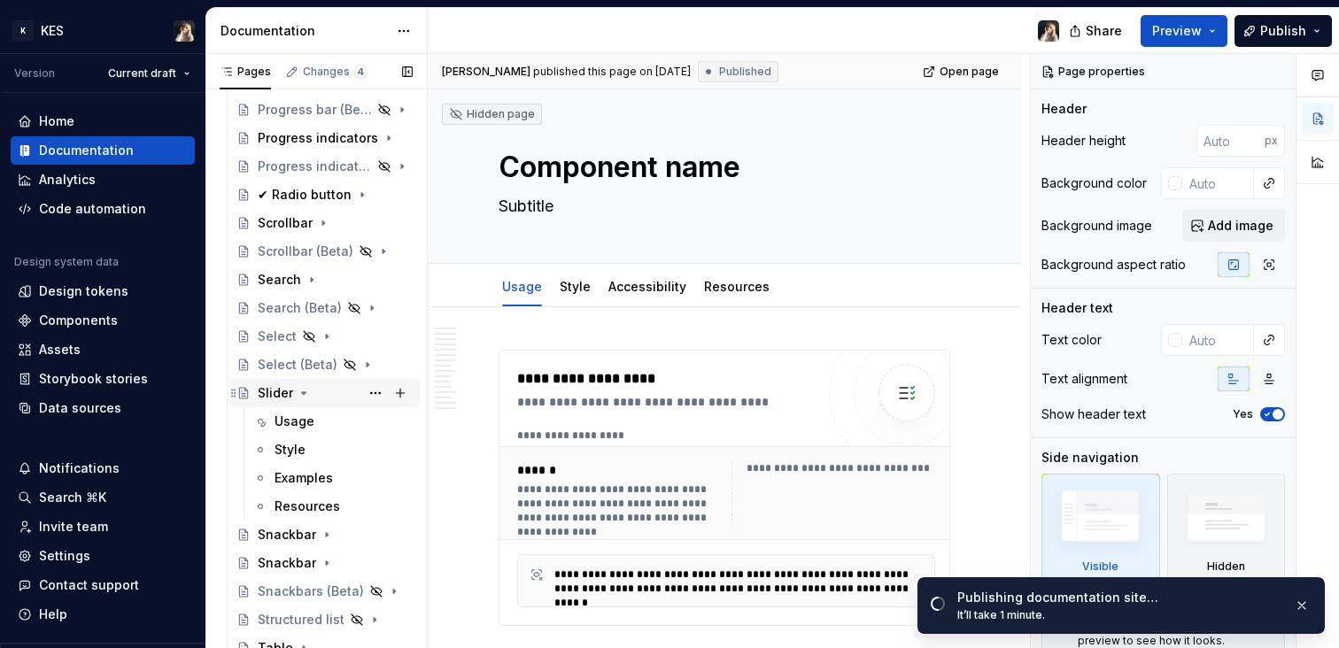
click at [301, 396] on icon "Page tree" at bounding box center [304, 393] width 14 height 14
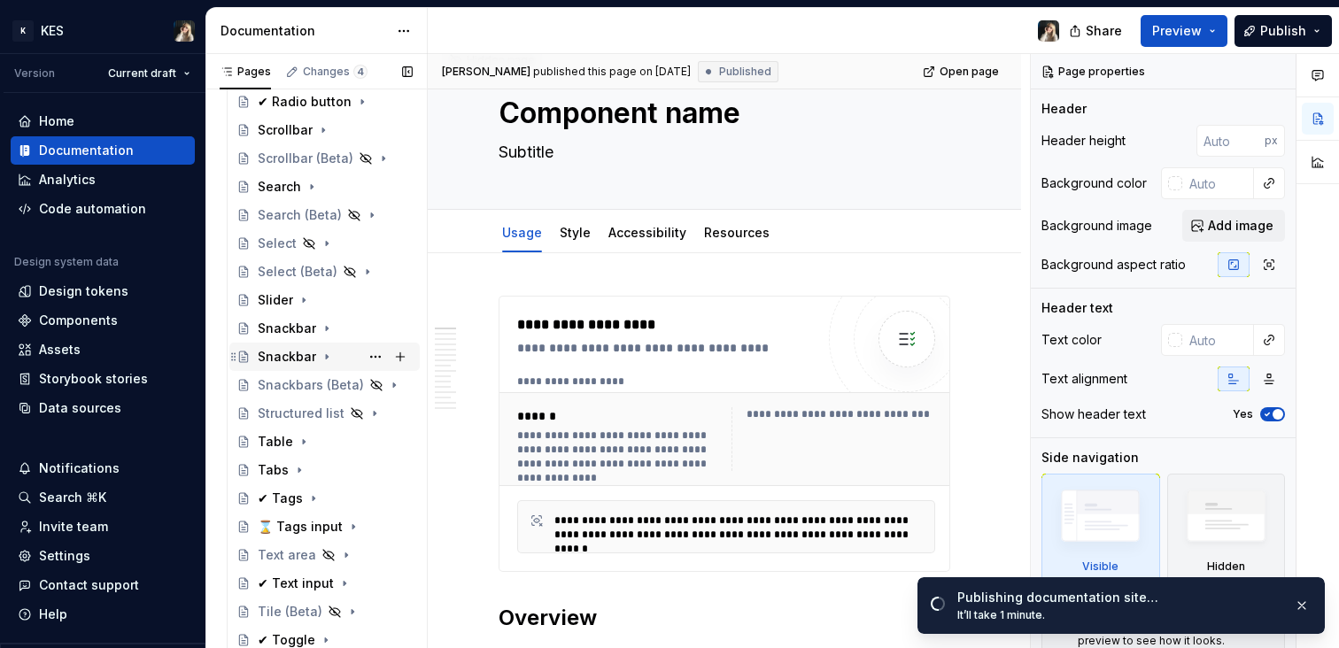
scroll to position [1564, 0]
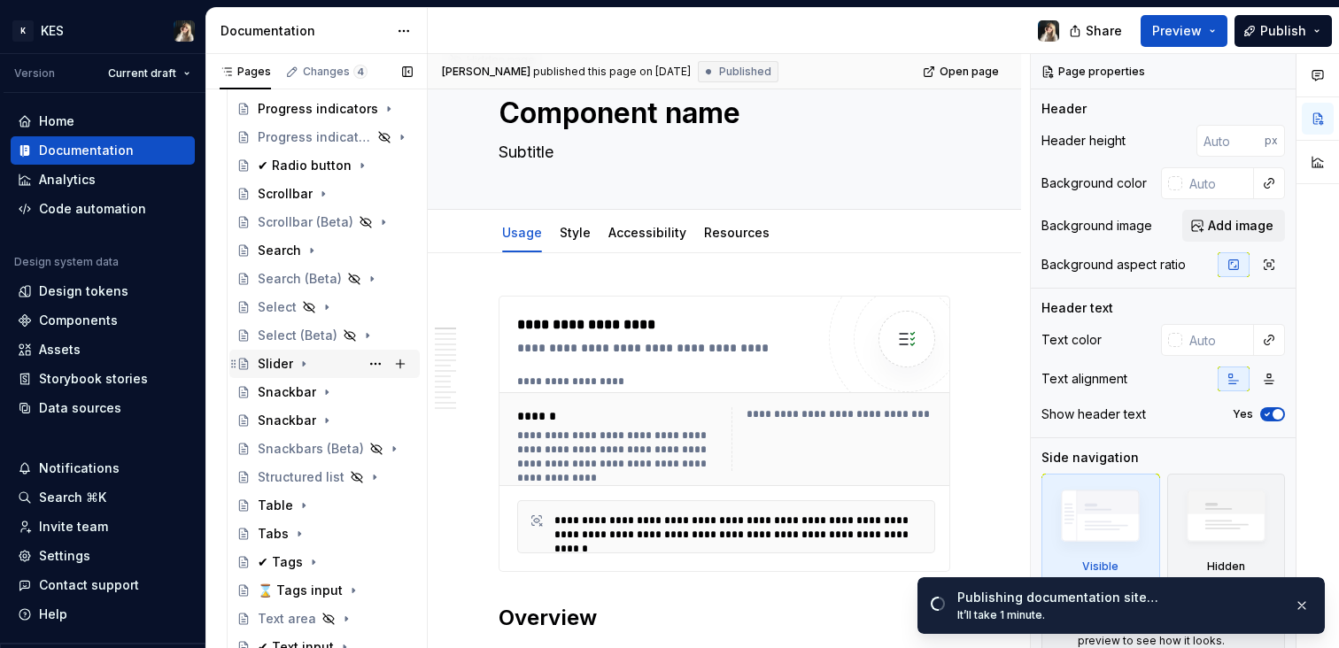
click at [269, 363] on div "Slider" at bounding box center [275, 364] width 35 height 18
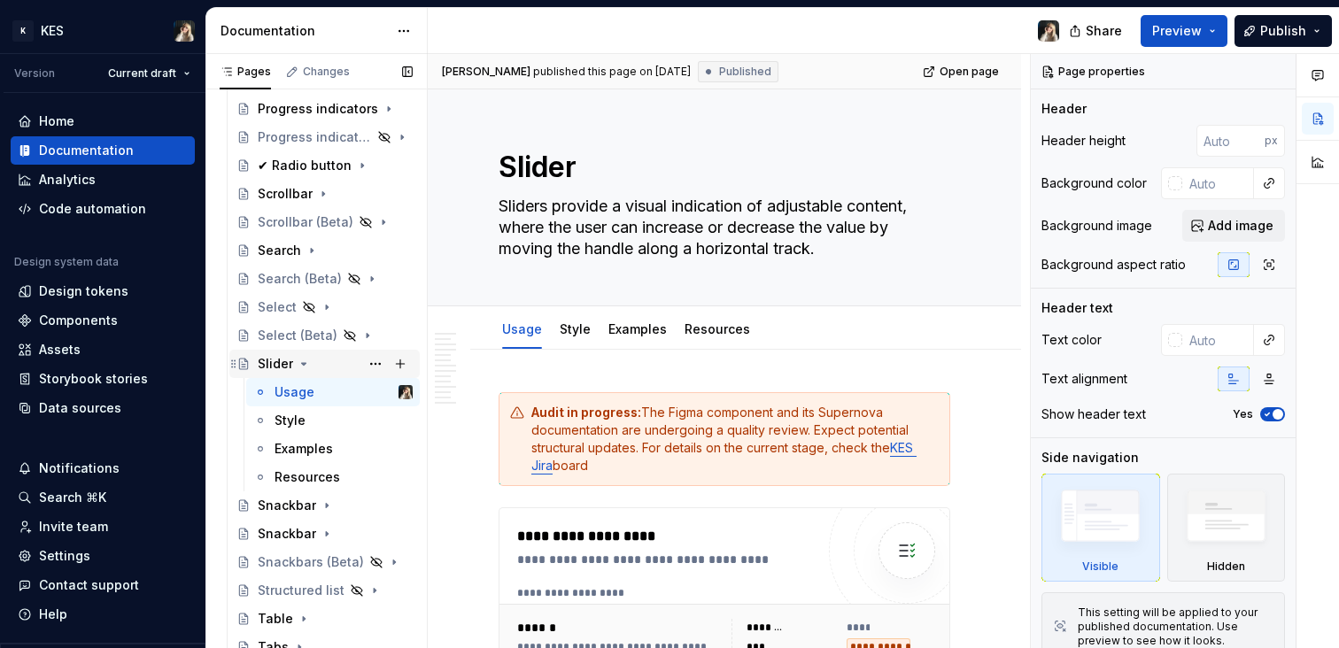
click at [299, 360] on icon "Page tree" at bounding box center [304, 364] width 14 height 14
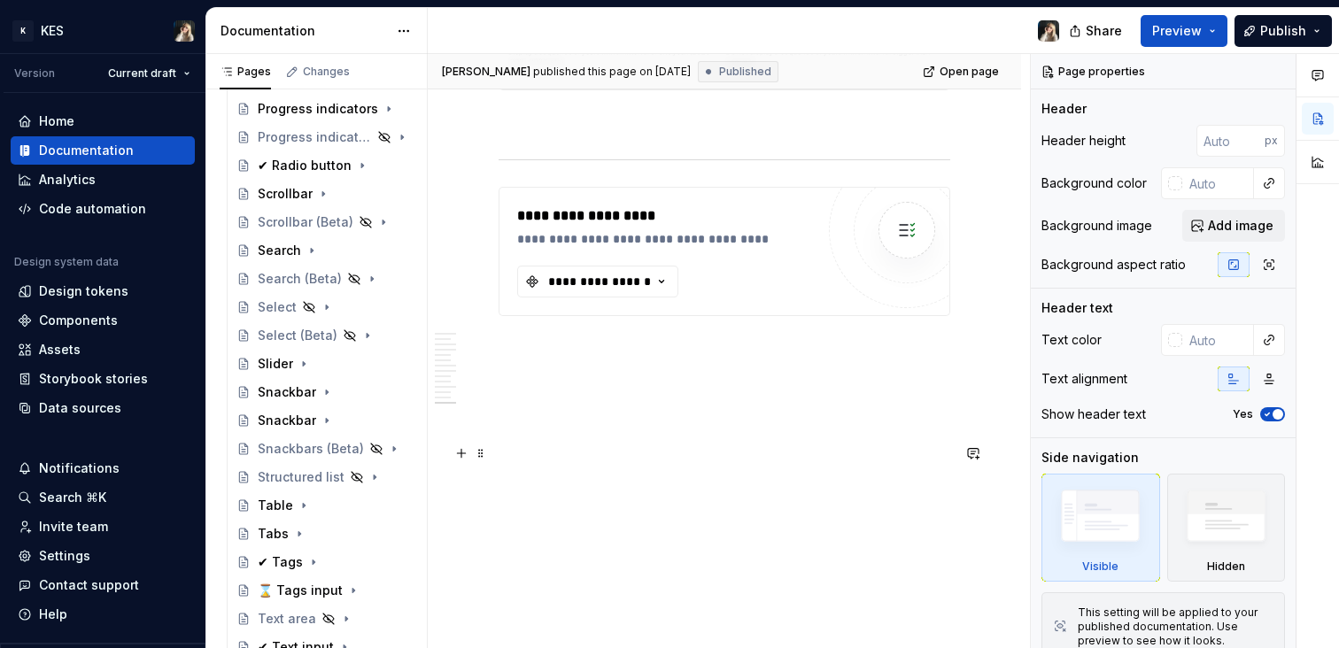
scroll to position [4427, 0]
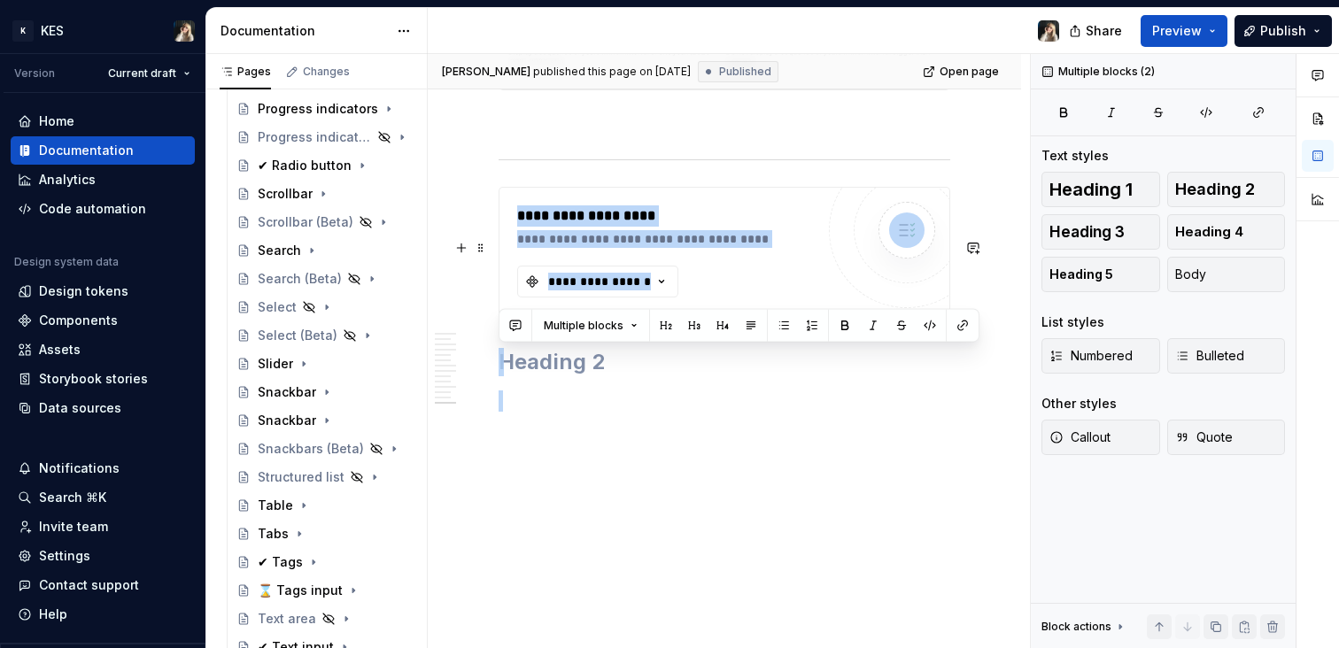
drag, startPoint x: 927, startPoint y: 394, endPoint x: 743, endPoint y: 249, distance: 234.6
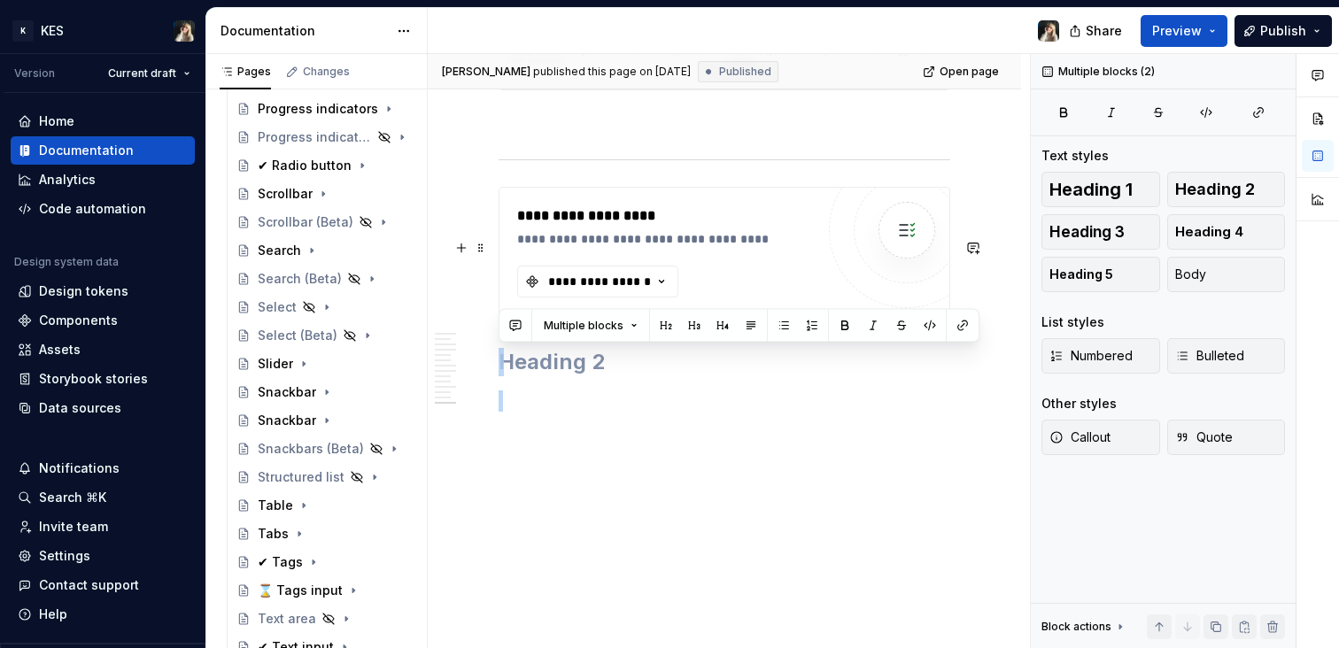
click at [692, 238] on div "**********" at bounding box center [665, 239] width 297 height 18
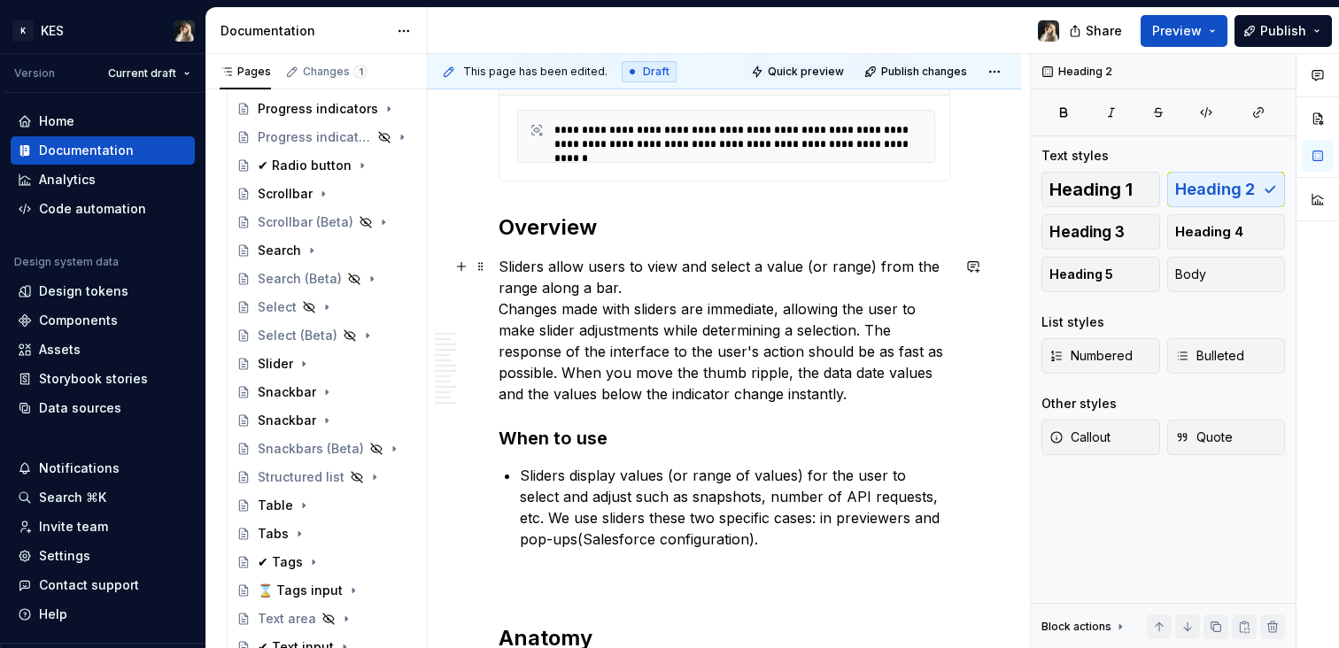
scroll to position [0, 0]
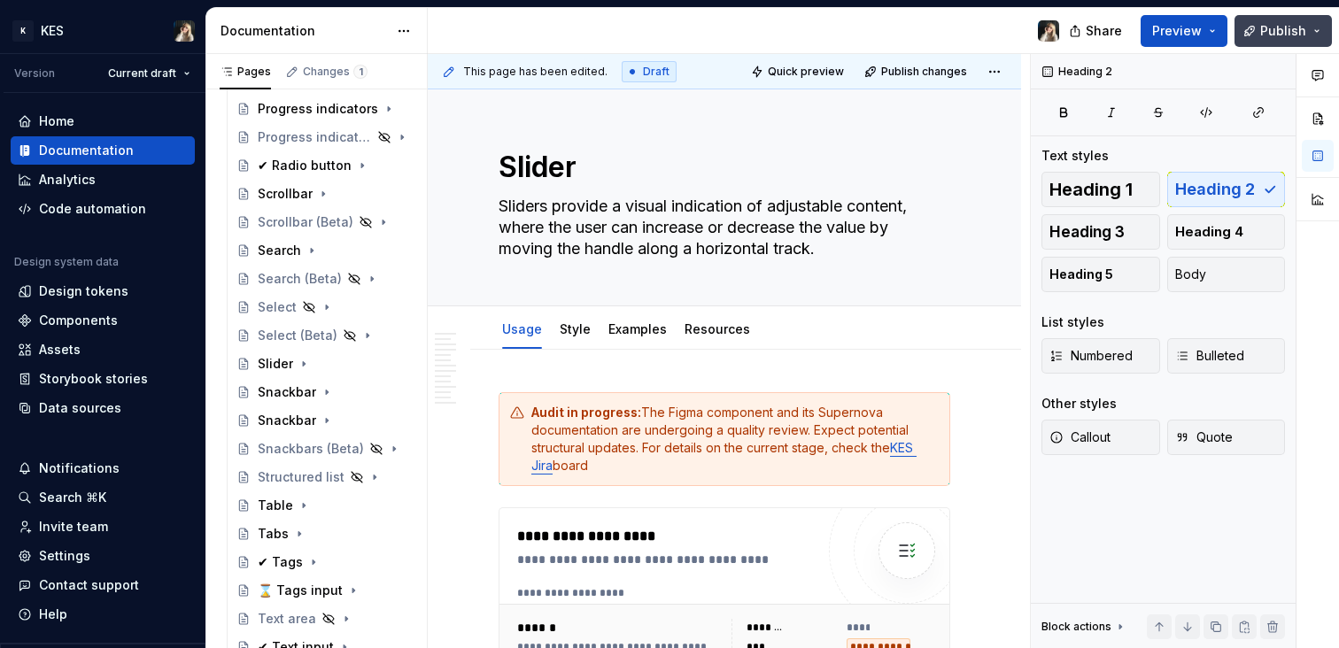
click at [1313, 17] on button "Publish" at bounding box center [1283, 31] width 97 height 32
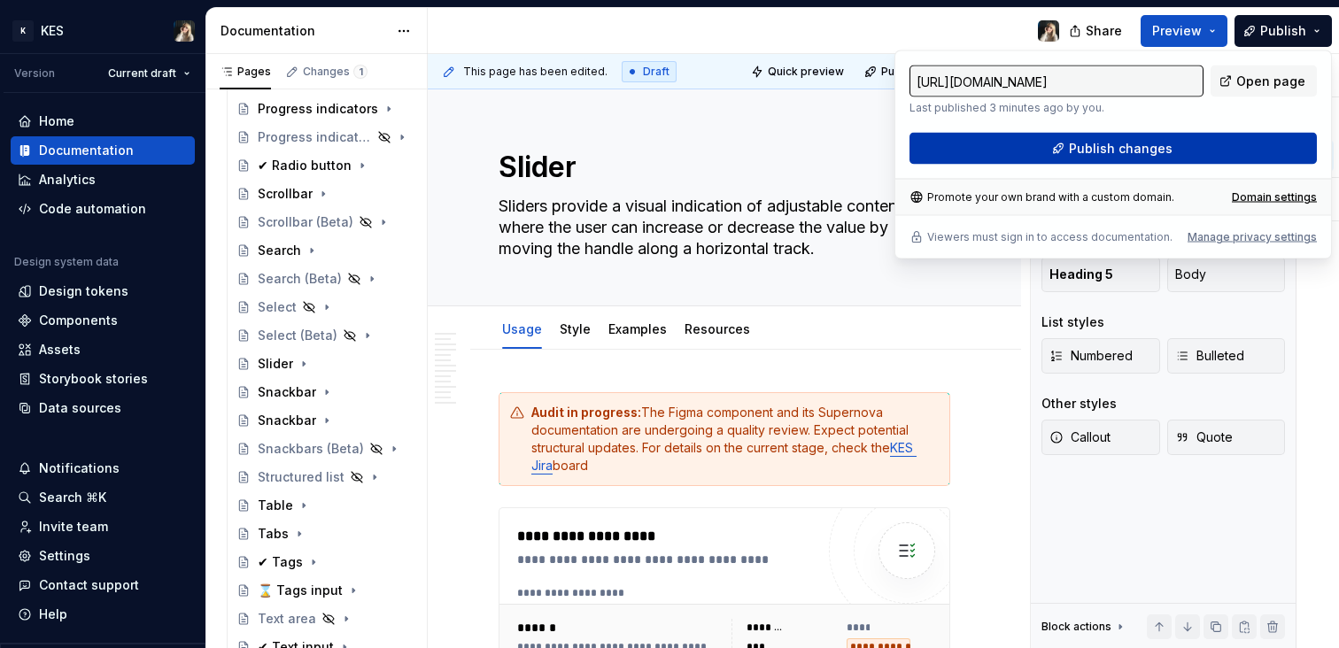
click at [1176, 133] on button "Publish changes" at bounding box center [1113, 149] width 407 height 32
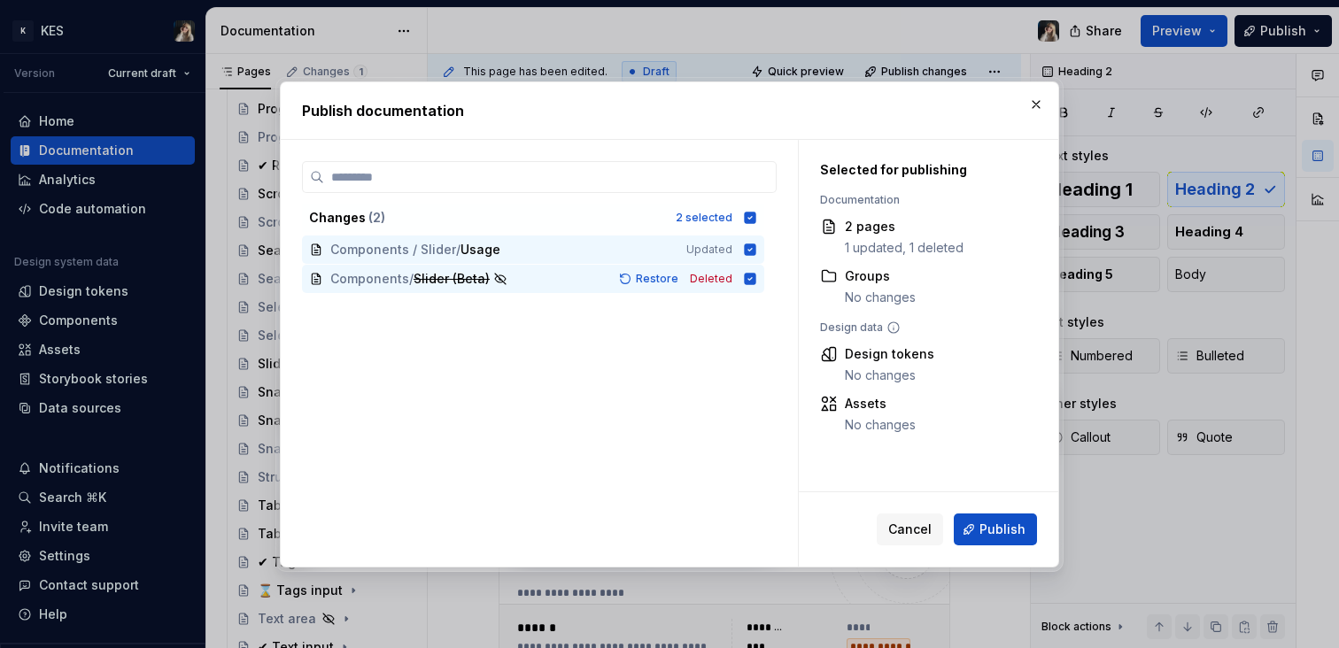
click at [987, 523] on span "Publish" at bounding box center [1003, 530] width 46 height 18
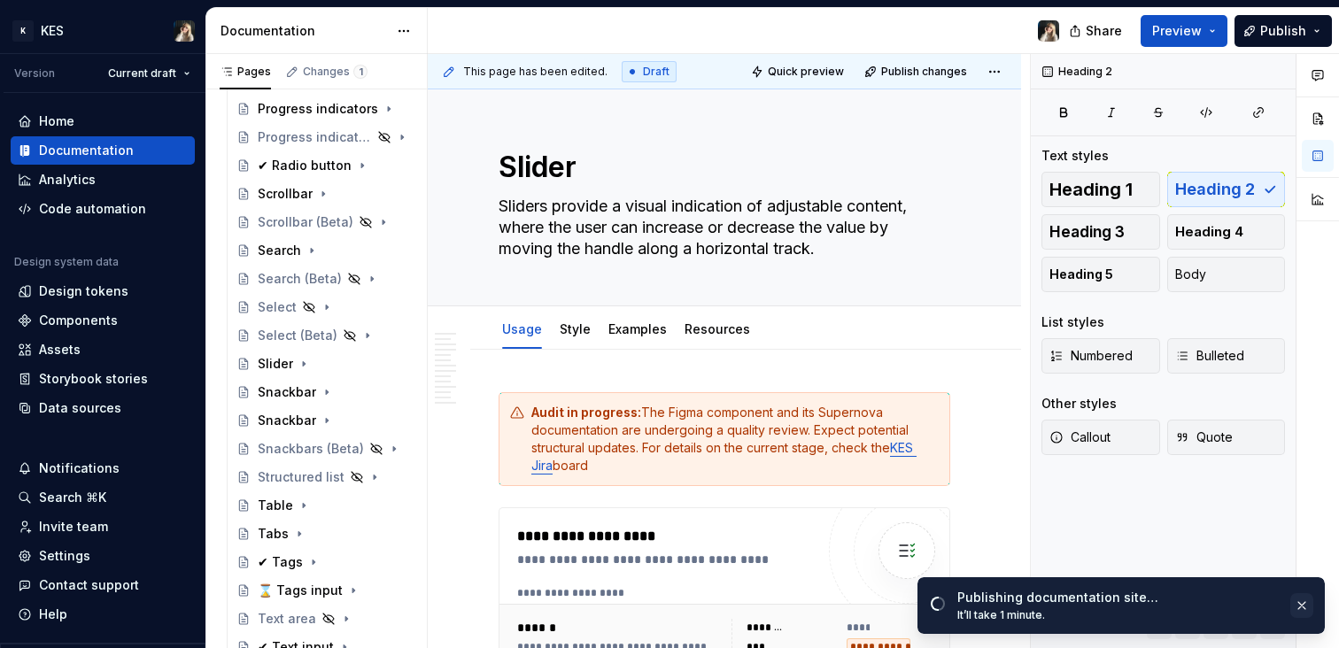
click at [1306, 610] on button "button" at bounding box center [1301, 605] width 23 height 25
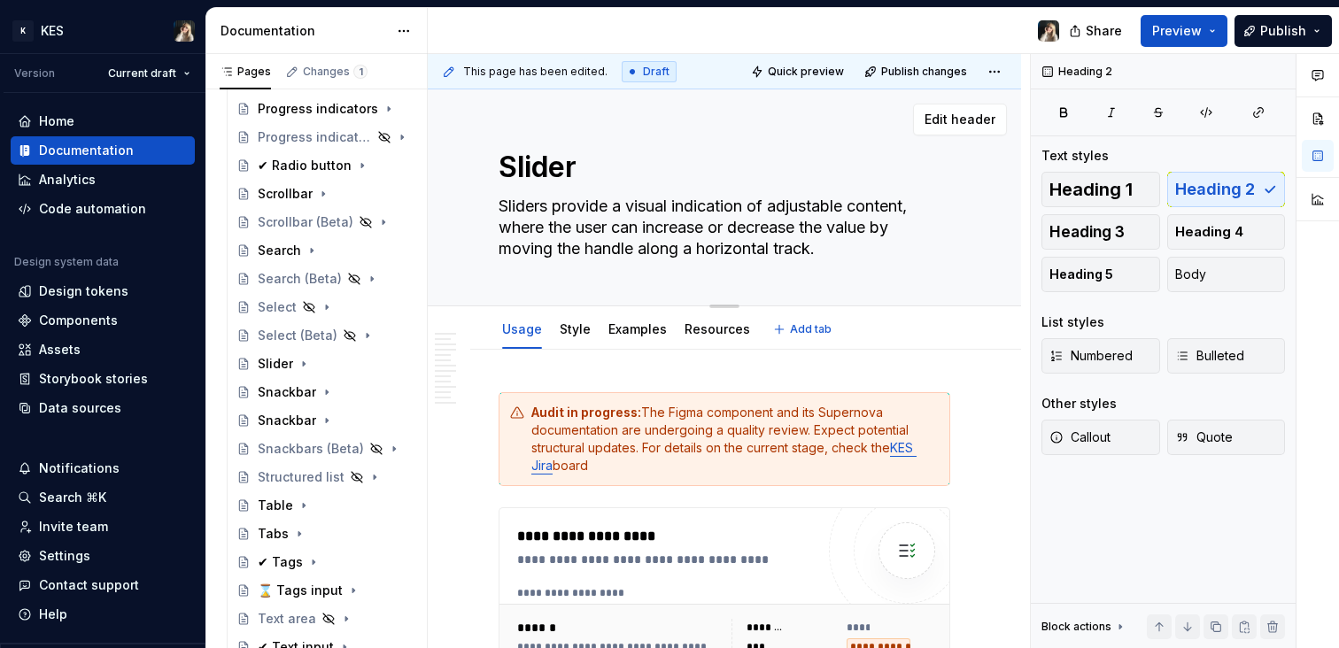
drag, startPoint x: 581, startPoint y: 169, endPoint x: 508, endPoint y: 170, distance: 72.6
click at [504, 169] on textarea "Slider" at bounding box center [721, 167] width 452 height 43
click at [540, 169] on textarea "Slider" at bounding box center [721, 167] width 452 height 43
click at [531, 166] on textarea "Slider" at bounding box center [721, 167] width 452 height 43
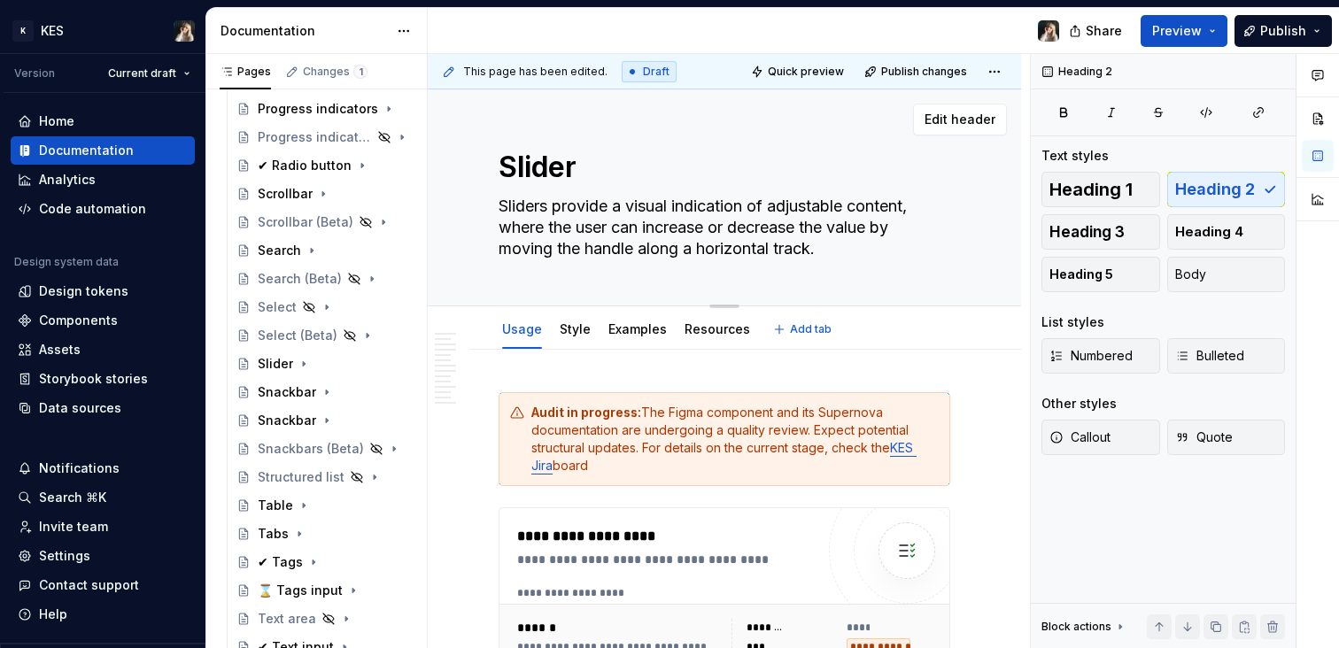
click at [624, 211] on textarea "Sliders provide a visual indication of adjustable content, where the user can i…" at bounding box center [721, 227] width 452 height 71
click at [692, 216] on textarea "Sliders provide a visual indication of adjustable content, where the user can i…" at bounding box center [721, 227] width 452 height 71
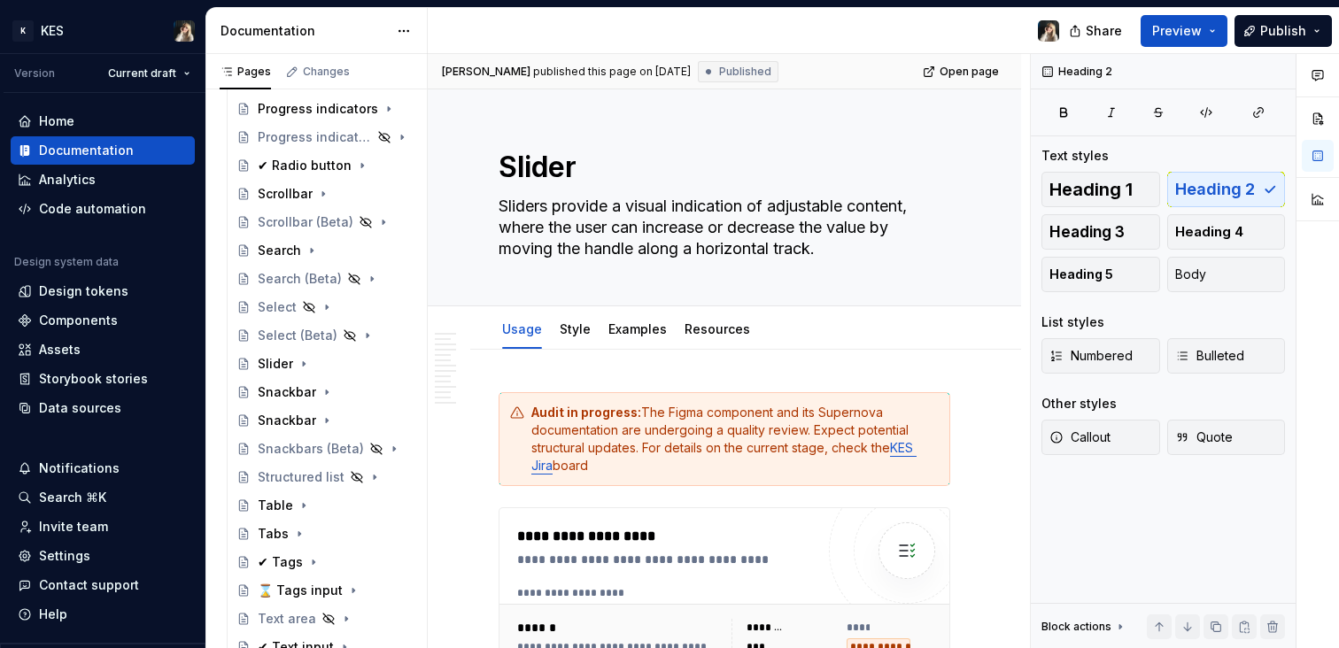
type textarea "*"
